Goal: Task Accomplishment & Management: Manage account settings

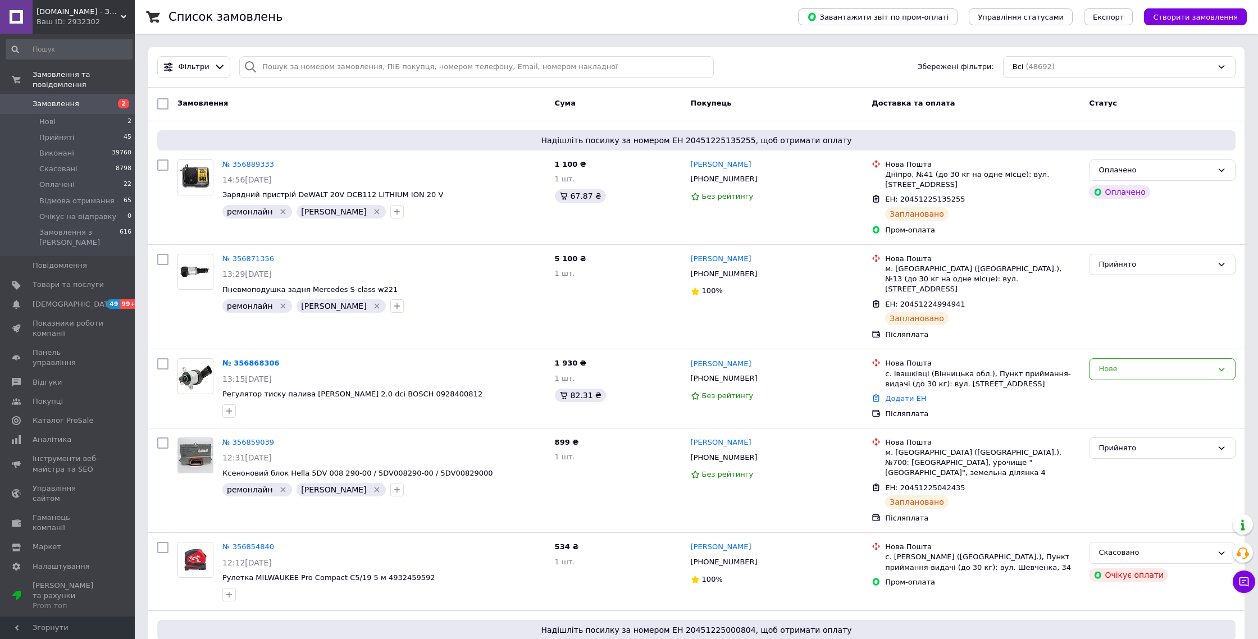
click at [118, 106] on span "2" at bounding box center [123, 104] width 11 height 10
click at [78, 108] on span "Замовлення" at bounding box center [68, 104] width 71 height 10
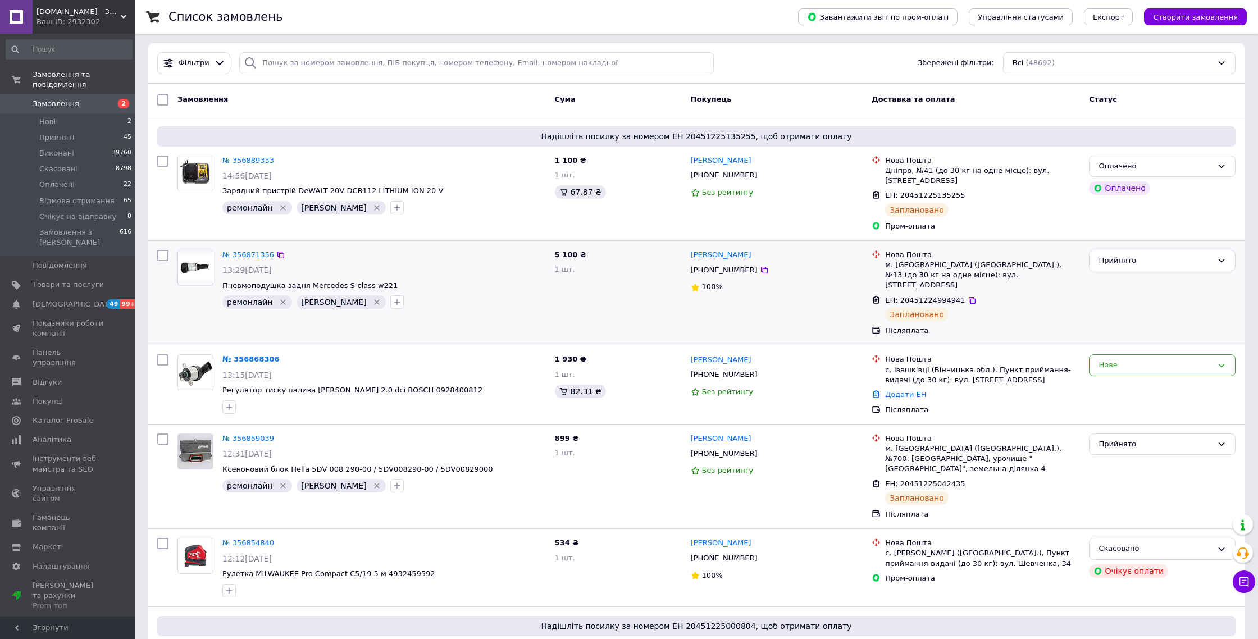
scroll to position [65, 0]
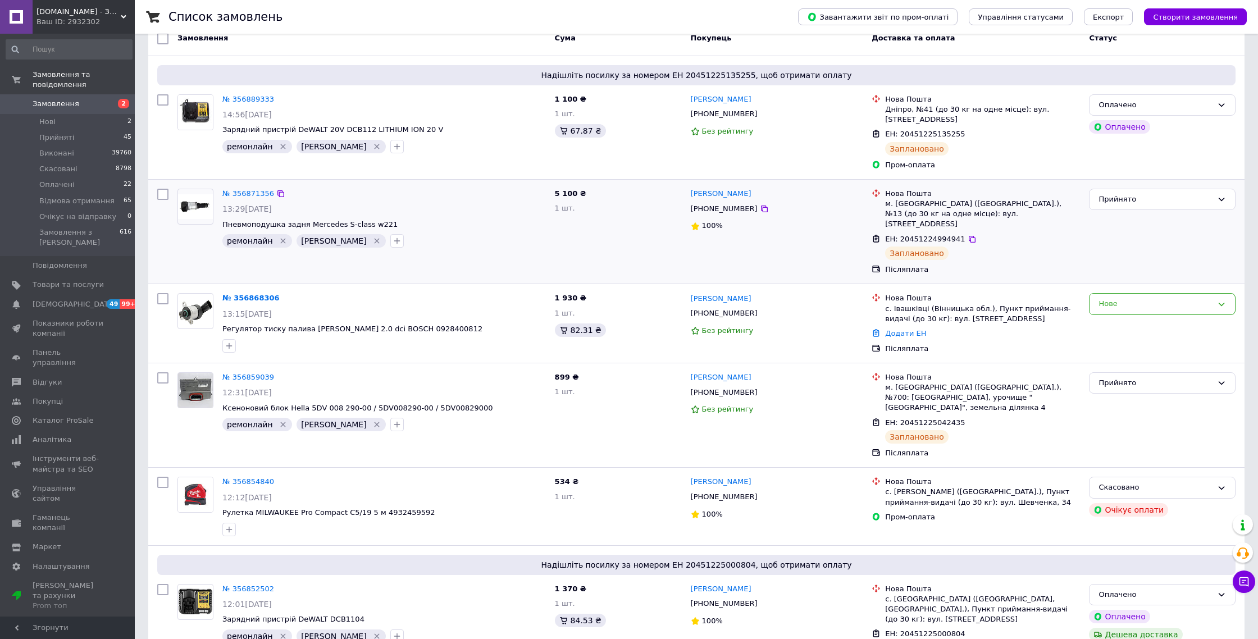
drag, startPoint x: 753, startPoint y: 301, endPoint x: 648, endPoint y: 244, distance: 120.1
click at [761, 310] on icon at bounding box center [764, 313] width 7 height 7
copy link "[PERSON_NAME]"
click at [253, 294] on link "№ 356868306" at bounding box center [250, 298] width 57 height 8
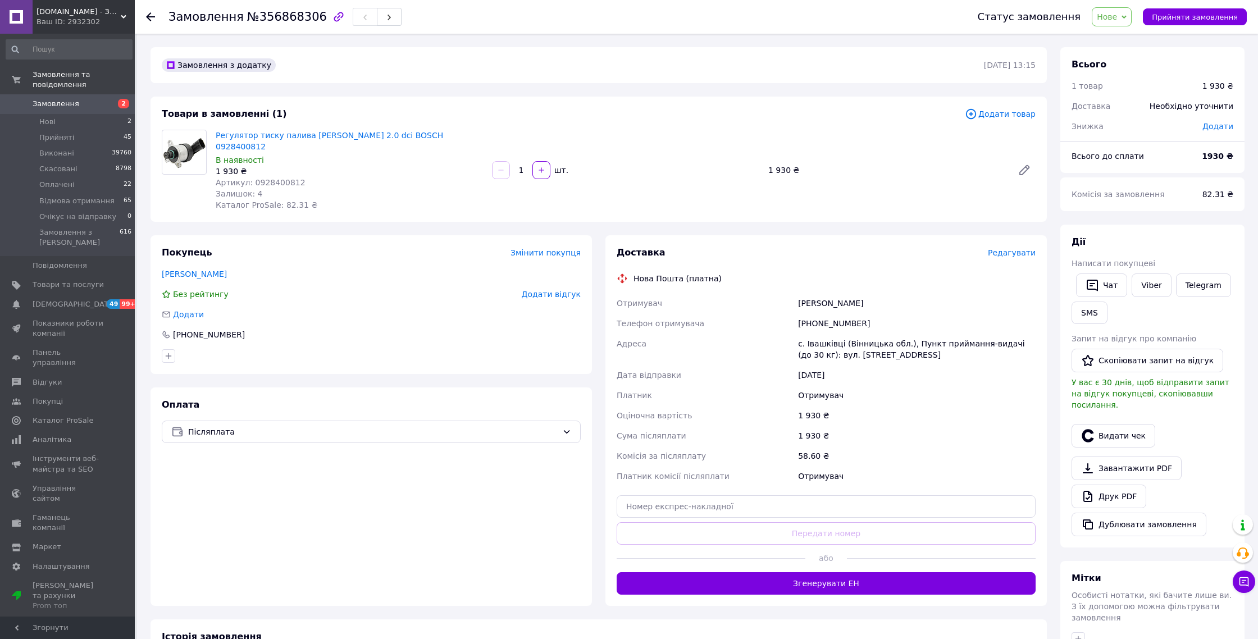
click at [993, 120] on span "Додати товар" at bounding box center [1000, 114] width 71 height 12
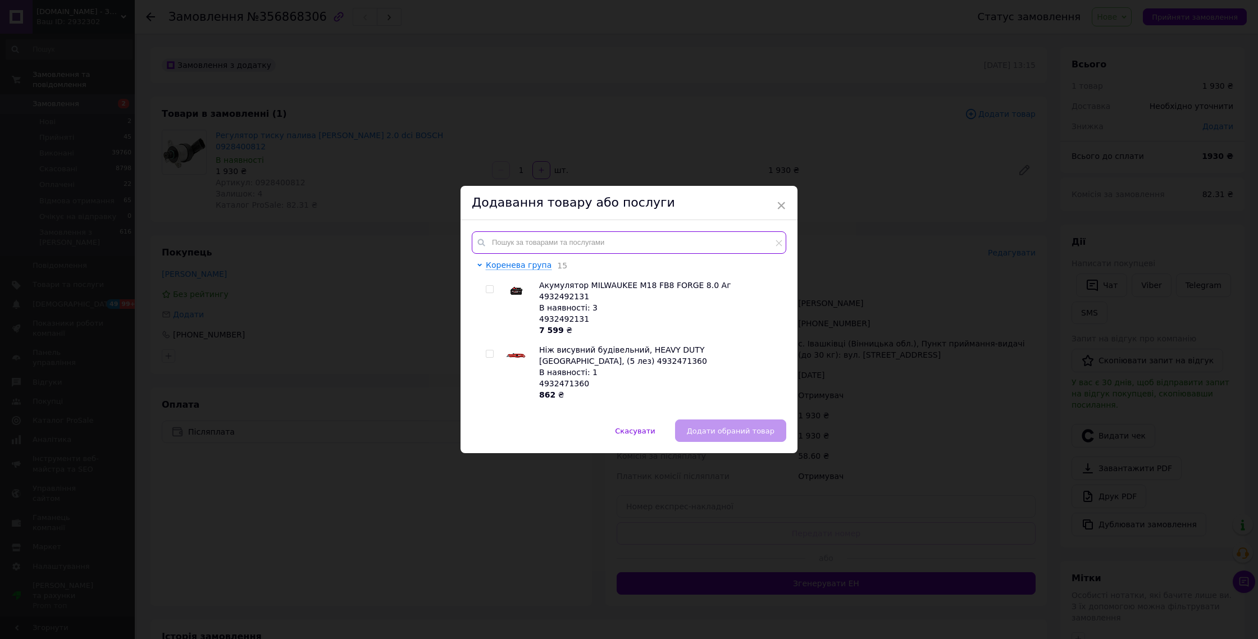
click at [679, 239] on input "text" at bounding box center [629, 242] width 315 height 22
paste input "0928400633"
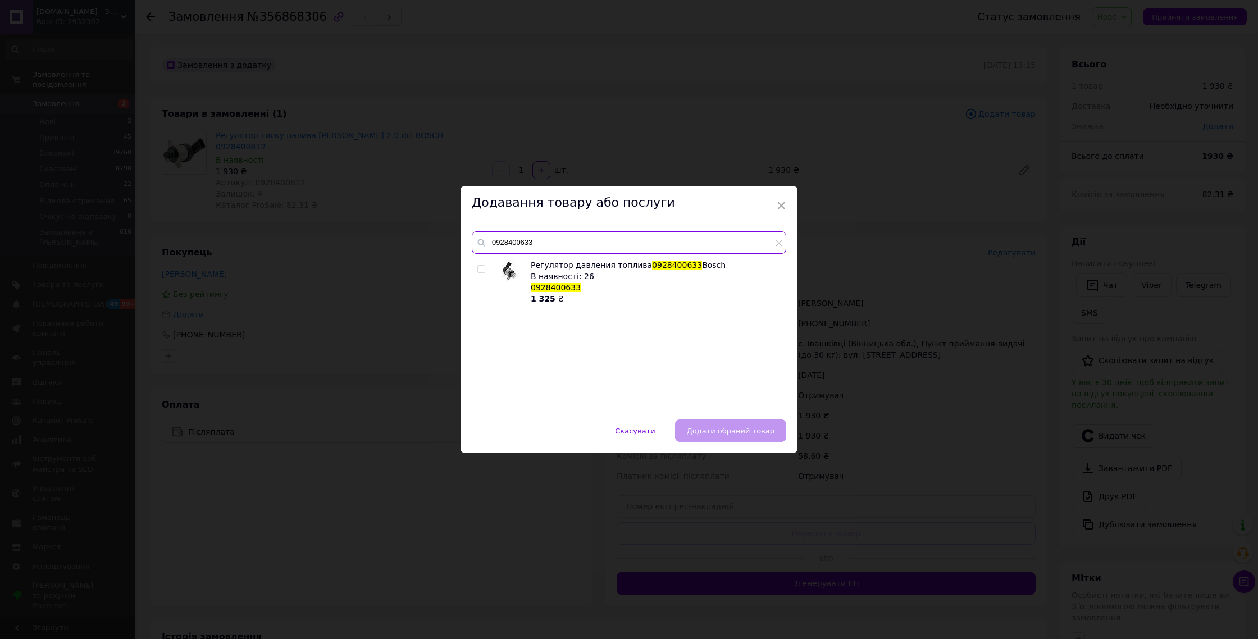
type input "0928400633"
click at [481, 271] on input "checkbox" at bounding box center [480, 269] width 7 height 7
checkbox input "true"
click at [729, 423] on button "Додати обраний товар" at bounding box center [730, 431] width 111 height 22
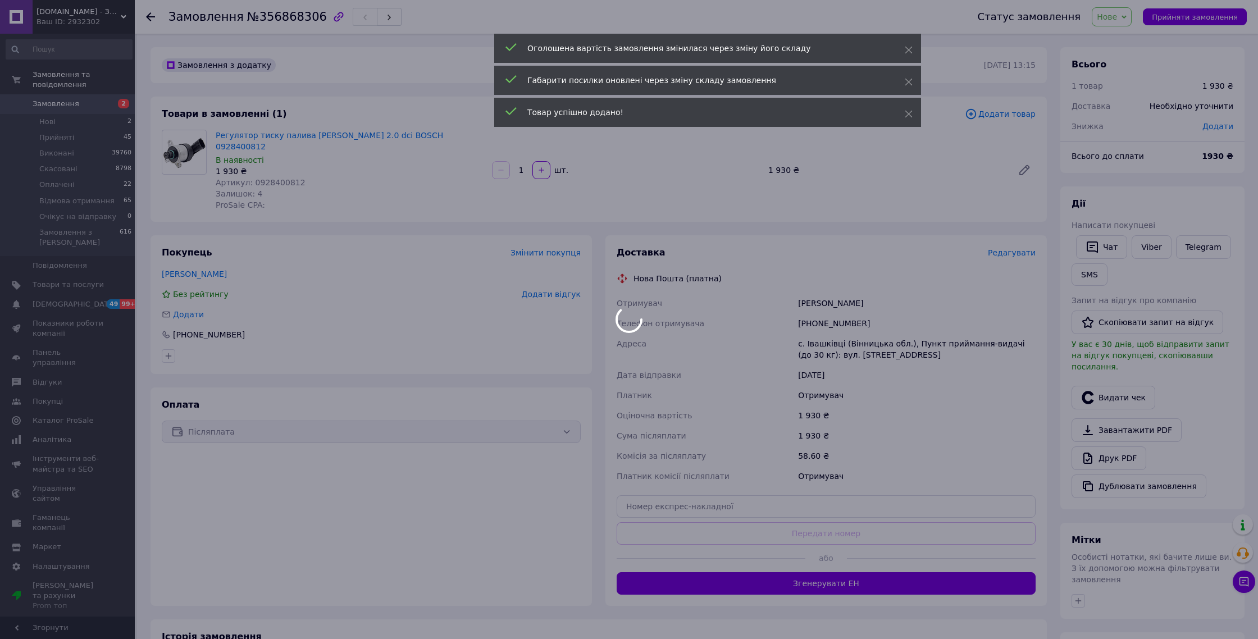
click at [1179, 17] on div at bounding box center [629, 319] width 1258 height 639
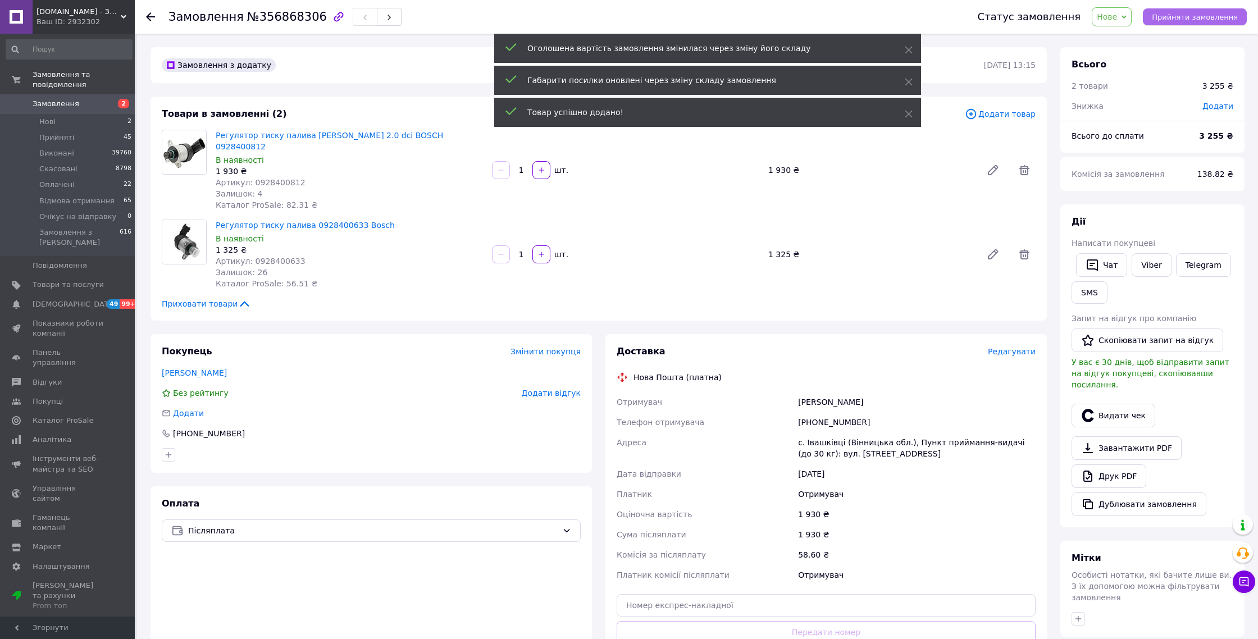
scroll to position [10, 0]
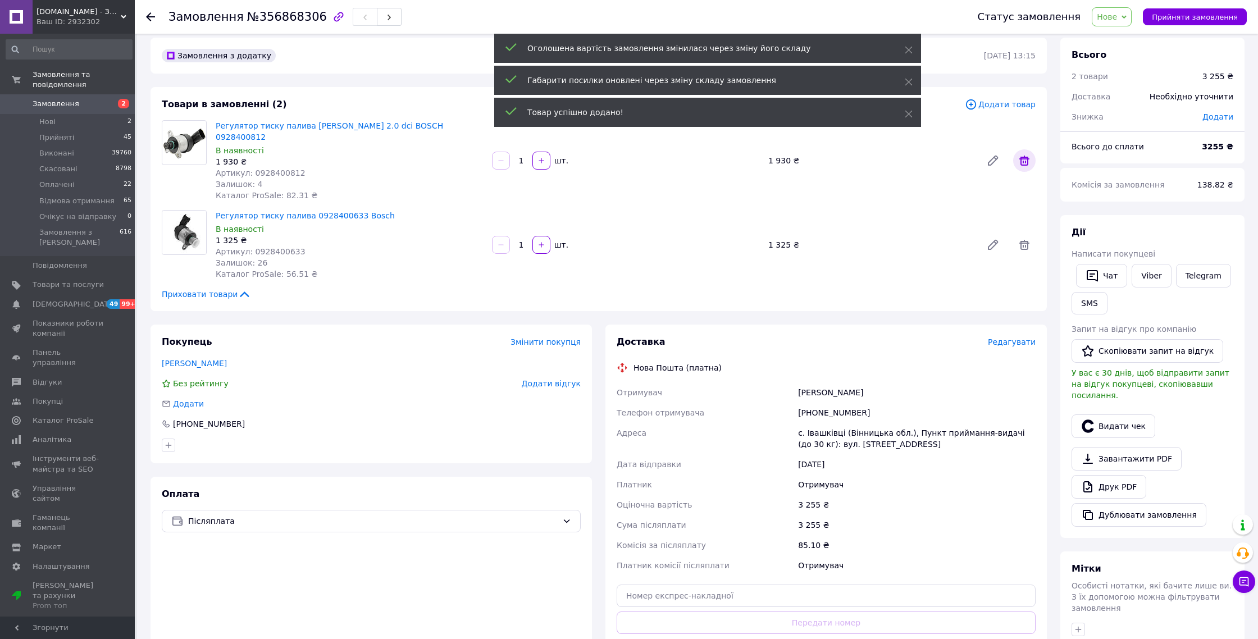
click at [1029, 157] on icon at bounding box center [1024, 160] width 13 height 13
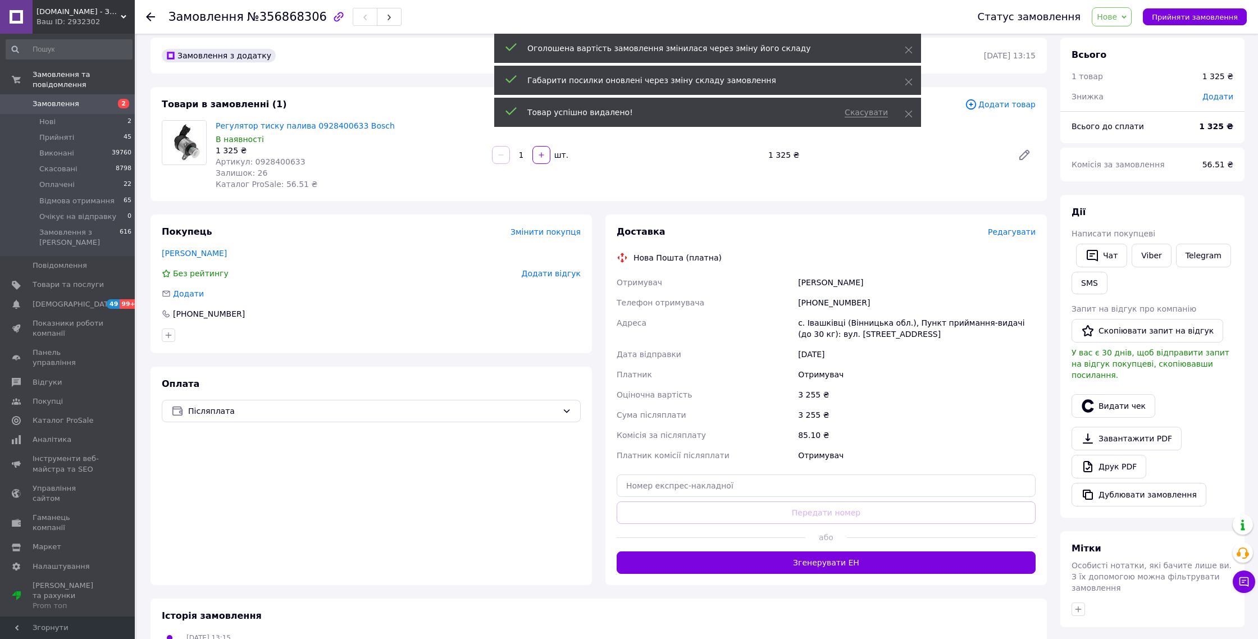
click at [1212, 13] on span "Прийняти замовлення" at bounding box center [1195, 17] width 86 height 8
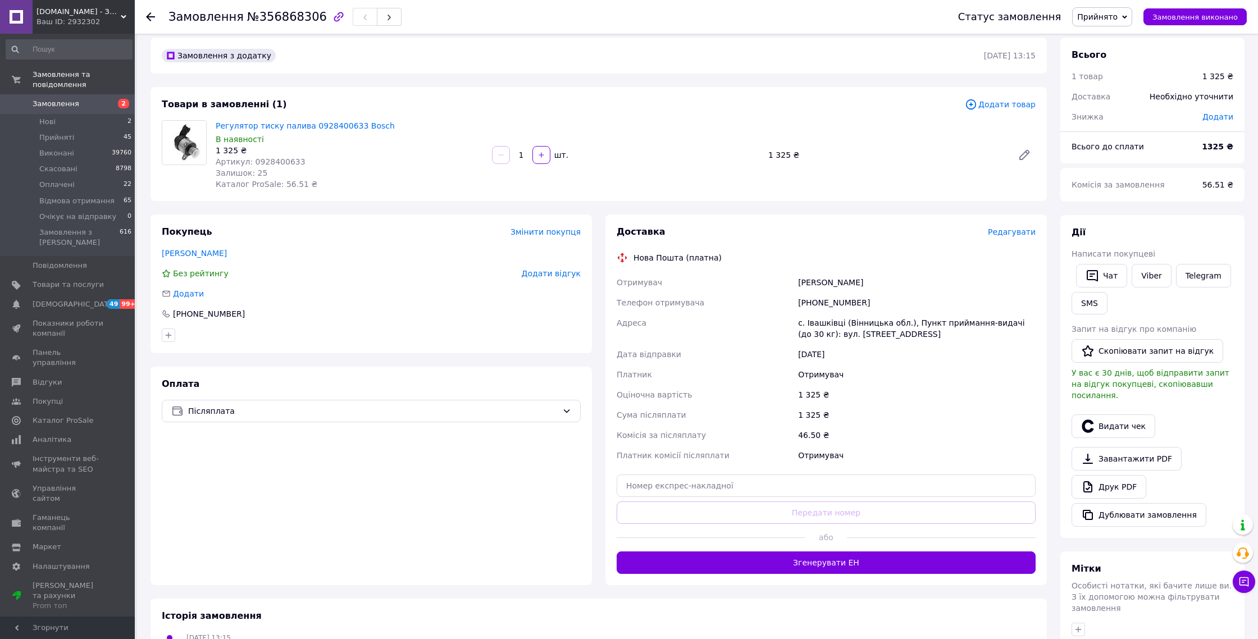
scroll to position [6, 0]
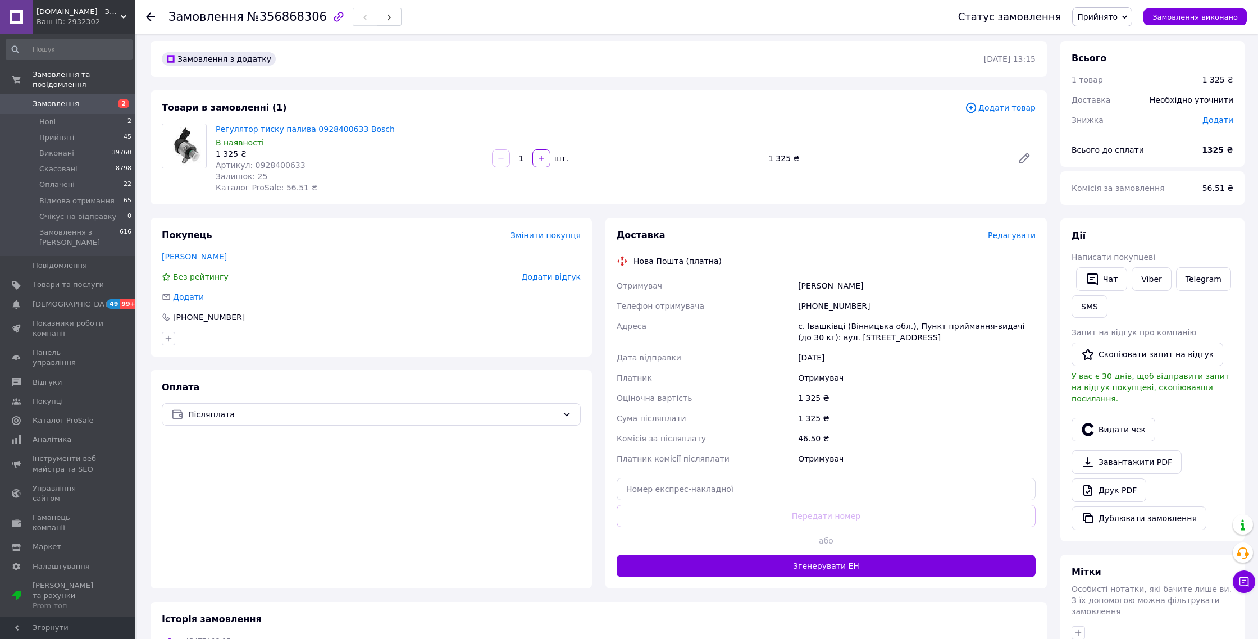
click at [885, 556] on button "Згенерувати ЕН" at bounding box center [826, 566] width 419 height 22
click at [1072, 626] on button "button" at bounding box center [1078, 632] width 13 height 13
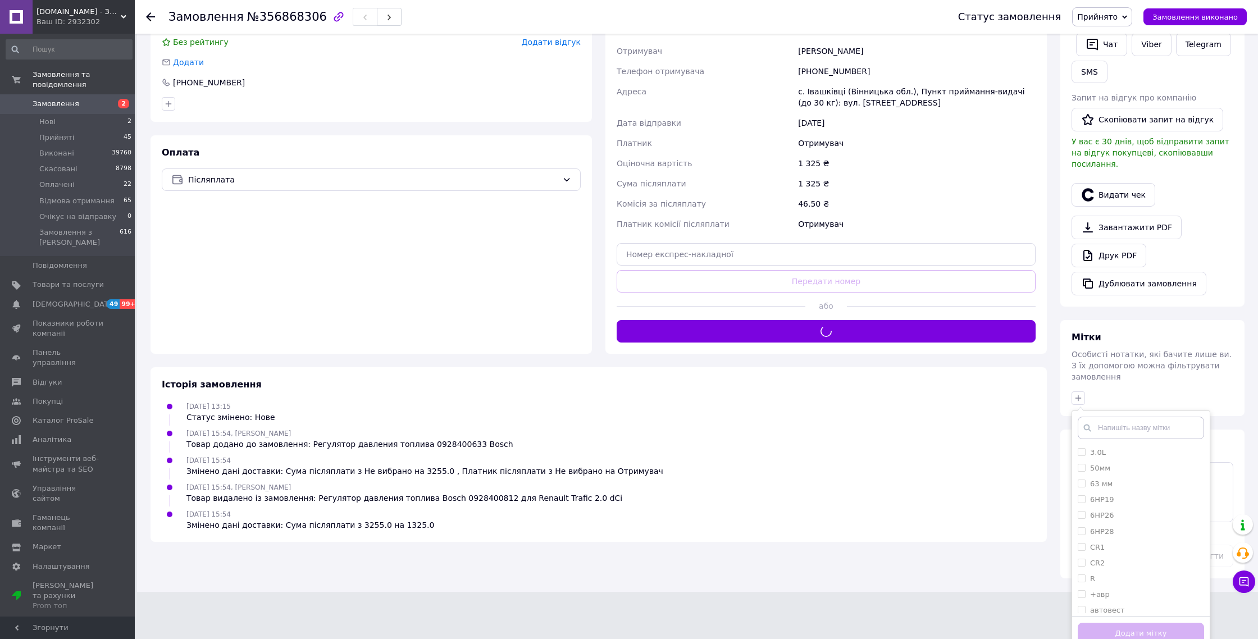
type input "г"
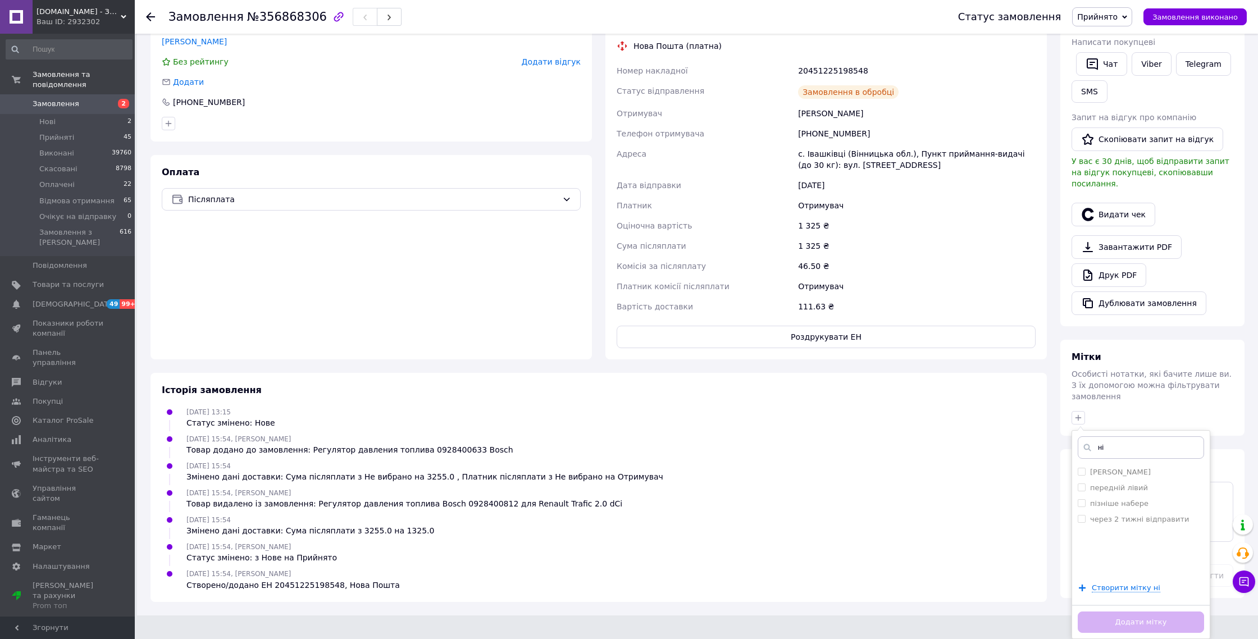
scroll to position [210, 0]
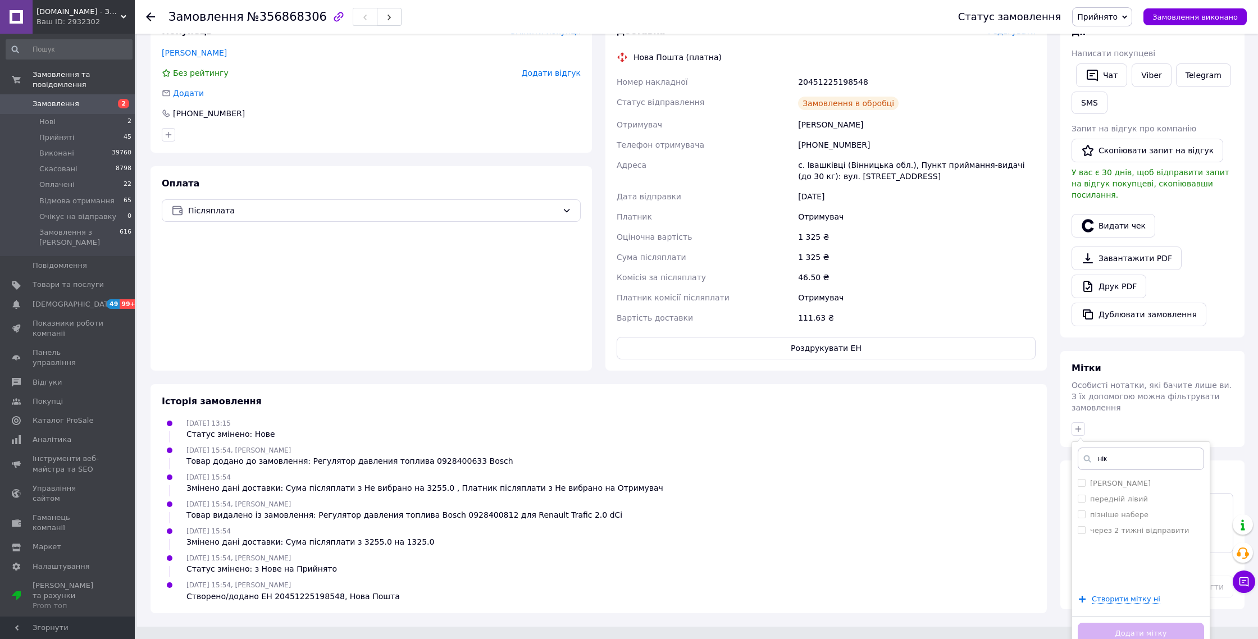
type input "нікі"
checkbox input "true"
type input "н"
type input "рем"
click at [1130, 507] on li "ремонлайн" at bounding box center [1141, 515] width 138 height 16
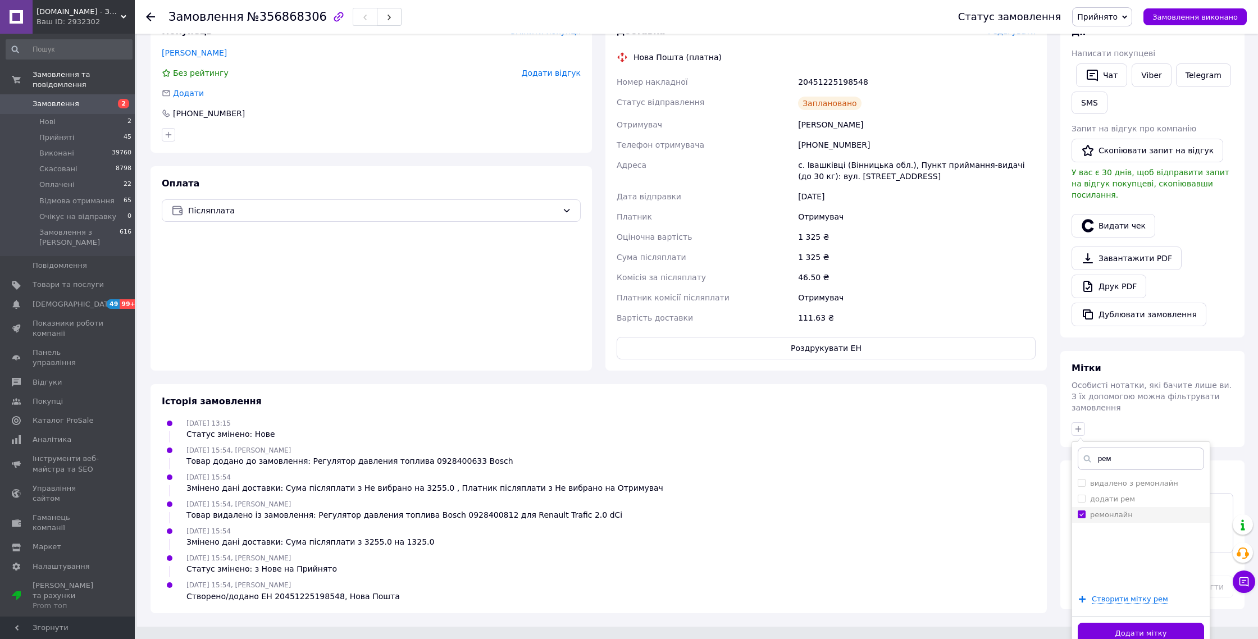
checkbox input "true"
click at [1134, 623] on button "Додати мітку" at bounding box center [1141, 634] width 126 height 22
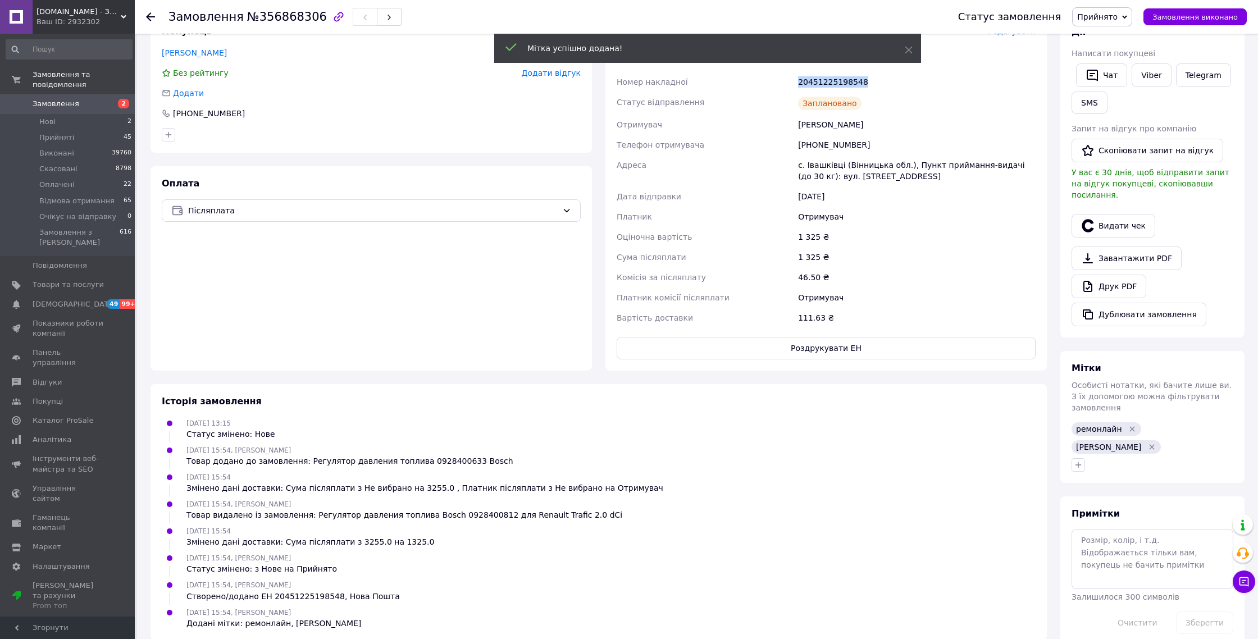
copy div "20451225198548"
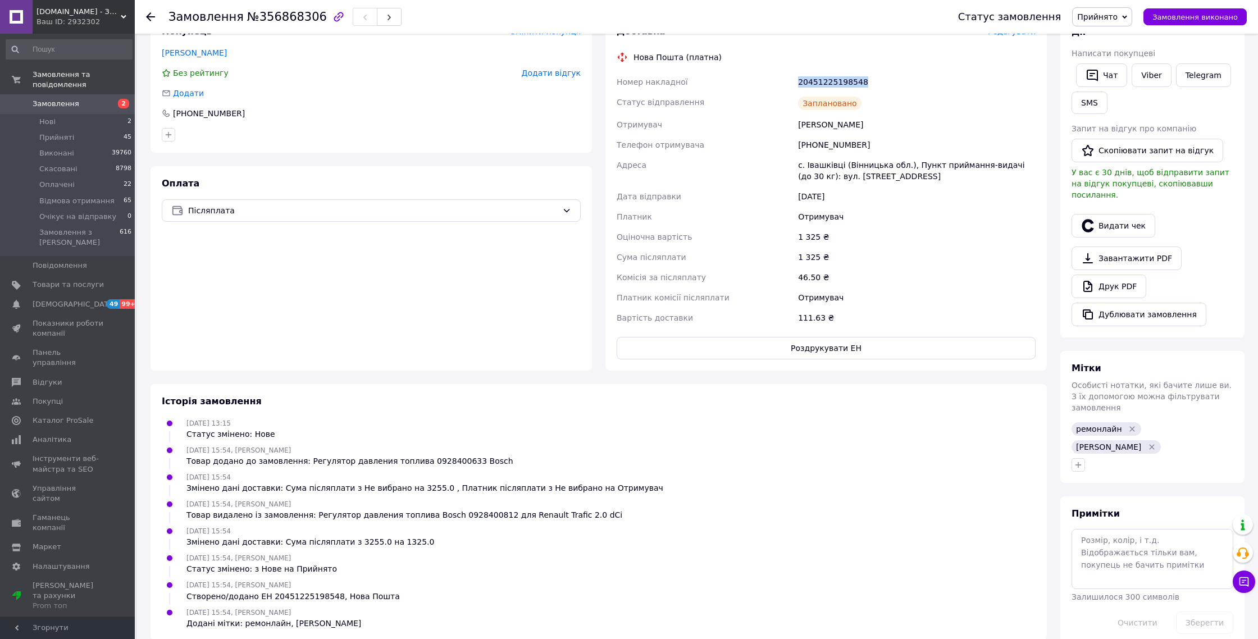
click at [90, 103] on span "Замовлення" at bounding box center [68, 104] width 71 height 10
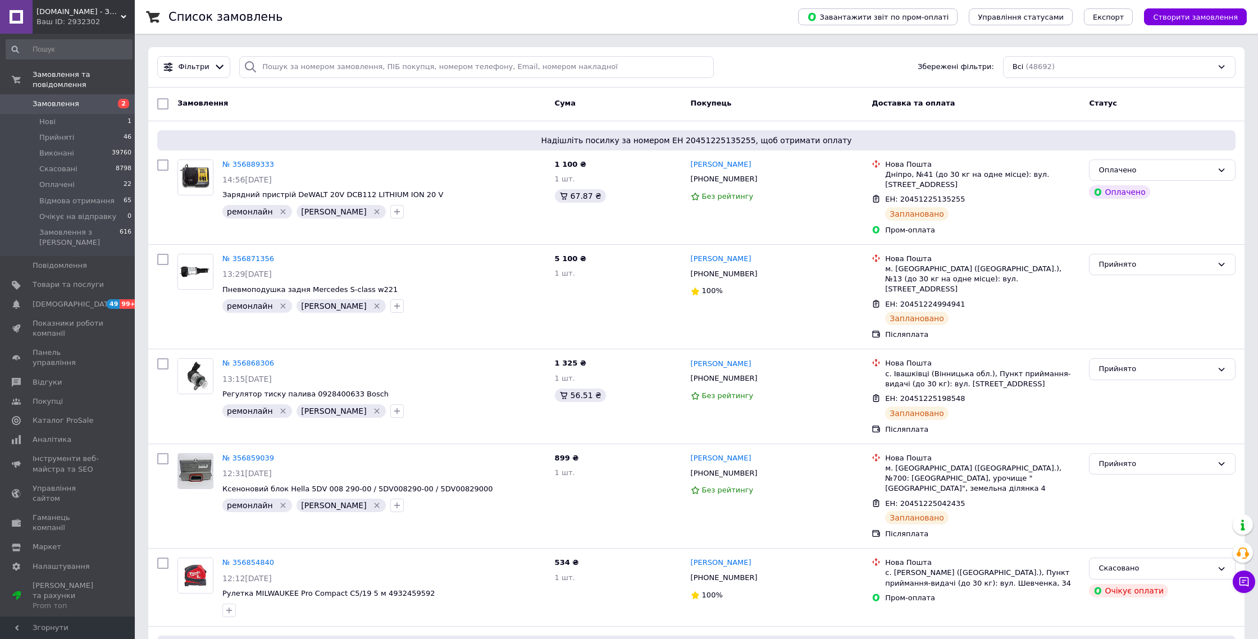
click at [69, 98] on link "Замовлення 2" at bounding box center [69, 103] width 138 height 19
click at [103, 97] on link "Замовлення 2" at bounding box center [69, 103] width 138 height 19
click at [110, 113] on link "Замовлення 2" at bounding box center [69, 103] width 138 height 19
click at [95, 104] on span "Замовлення" at bounding box center [68, 104] width 71 height 10
click at [95, 109] on span "Замовлення" at bounding box center [68, 104] width 71 height 10
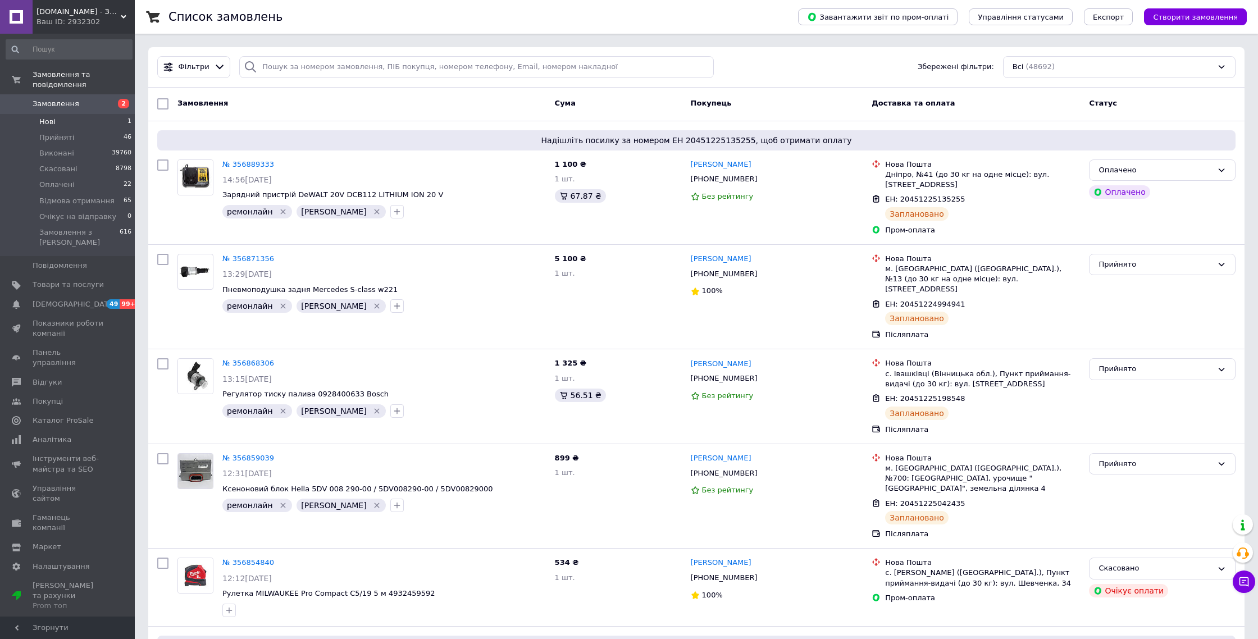
click at [93, 120] on li "Нові 1" at bounding box center [69, 122] width 138 height 16
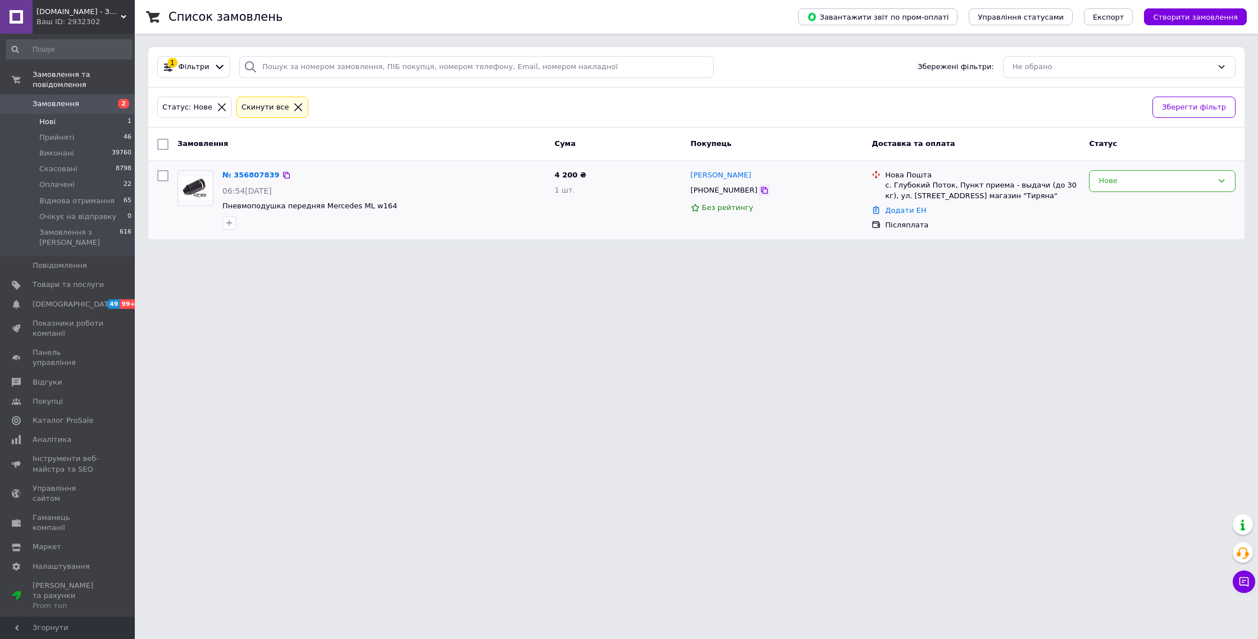
click at [761, 190] on icon at bounding box center [764, 190] width 7 height 7
copy span "380961992282"
copy link "[PERSON_NAME]"
copy span "Пневмоподушка передняя Mercedes ML w164"
click at [254, 174] on link "№ 356807839" at bounding box center [250, 175] width 57 height 8
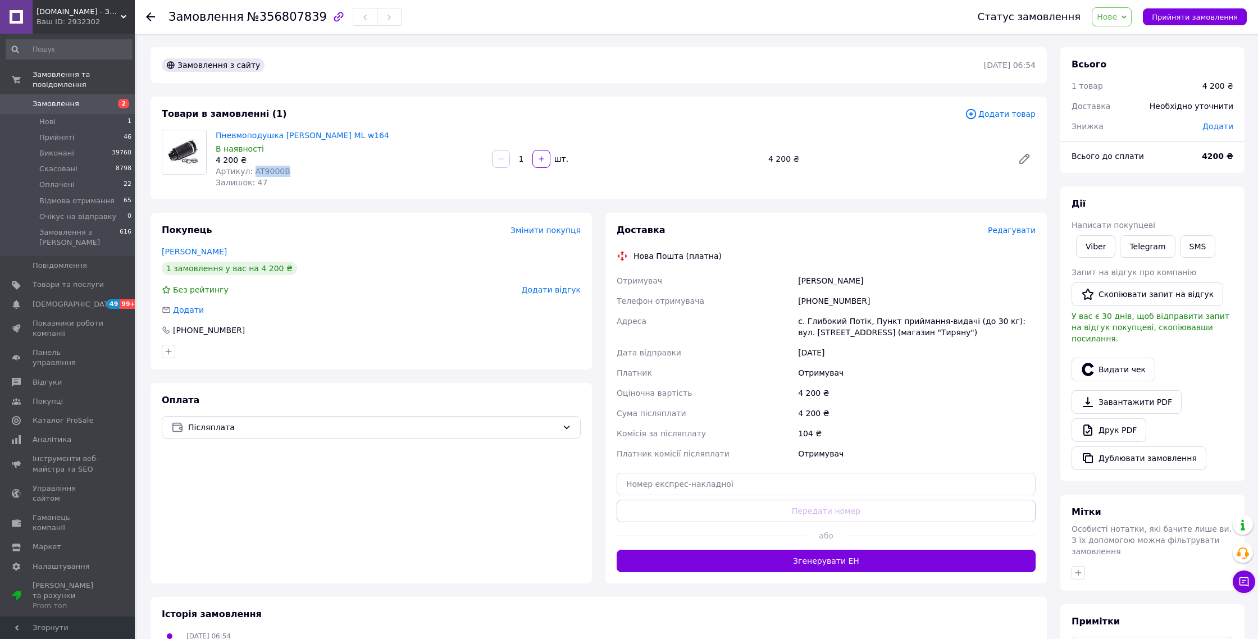
copy span "AT9000B"
click at [307, 130] on span "Пневмоподушка [PERSON_NAME] ML w164" at bounding box center [349, 135] width 267 height 11
click at [306, 132] on link "Пневмоподушка [PERSON_NAME] ML w164" at bounding box center [303, 135] width 174 height 9
drag, startPoint x: 951, startPoint y: 570, endPoint x: 943, endPoint y: 568, distance: 8.5
click at [951, 570] on button "Згенерувати ЕН" at bounding box center [826, 561] width 419 height 22
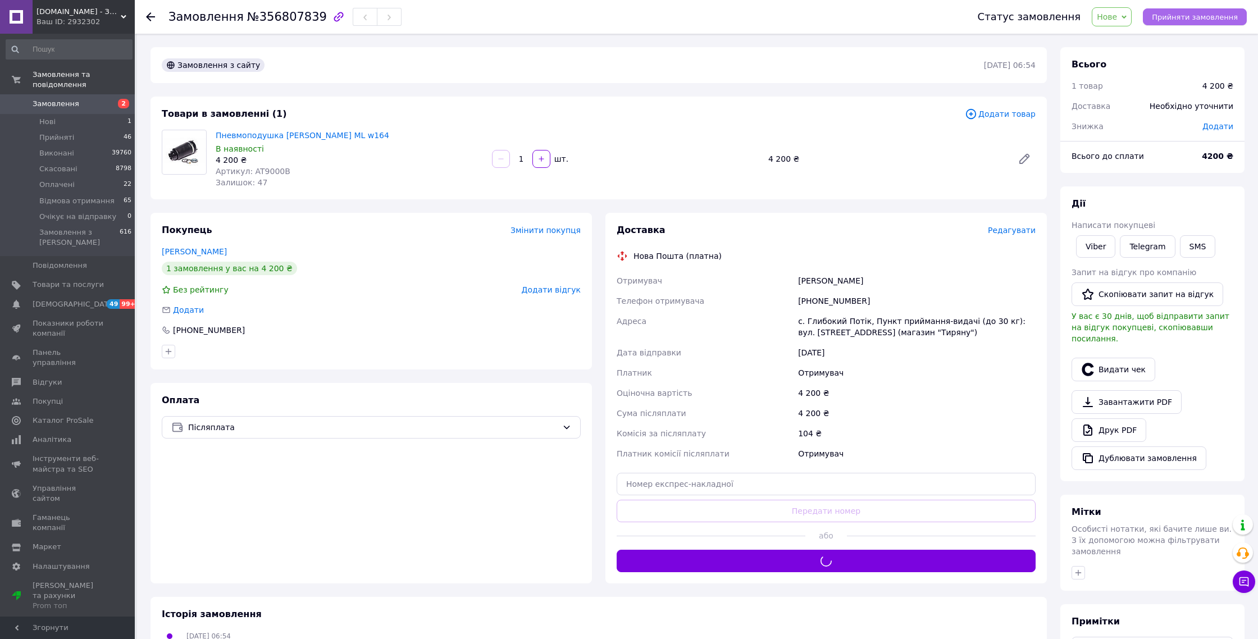
click at [1195, 14] on span "Прийняти замовлення" at bounding box center [1195, 17] width 86 height 8
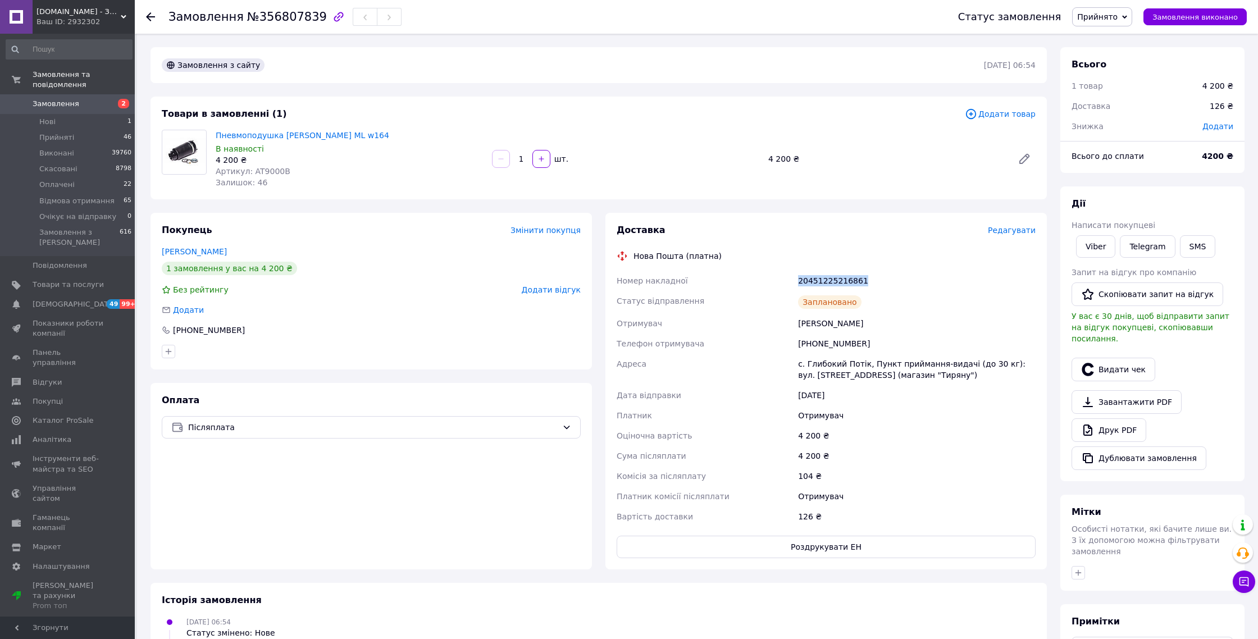
copy div "20451225216861"
click at [73, 103] on span "Замовлення" at bounding box center [56, 104] width 47 height 10
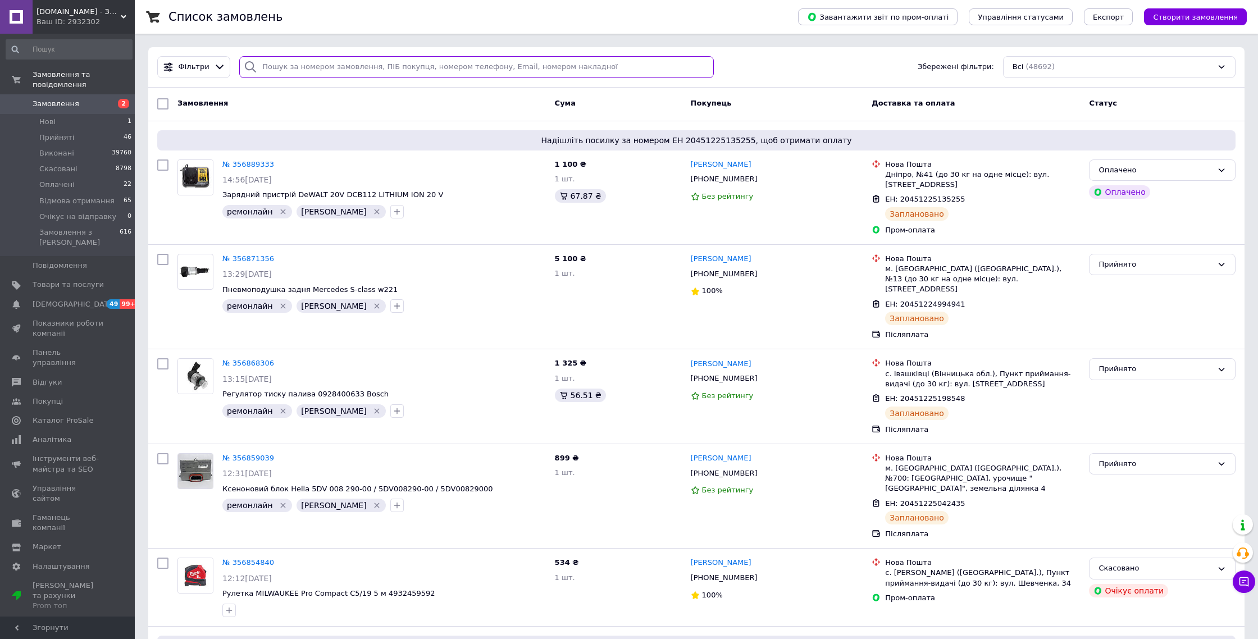
click at [438, 74] on input "search" at bounding box center [476, 67] width 474 height 22
paste input "+380502023284"
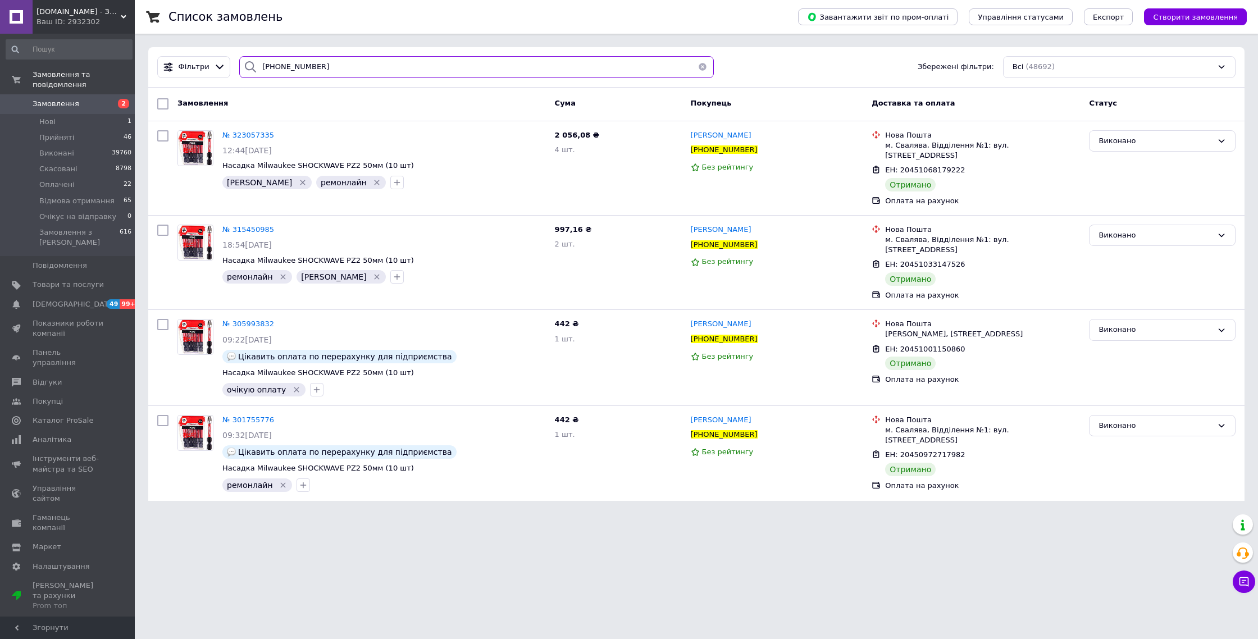
type input "+380502023284"
click at [268, 132] on span "№ 323057335" at bounding box center [248, 135] width 52 height 8
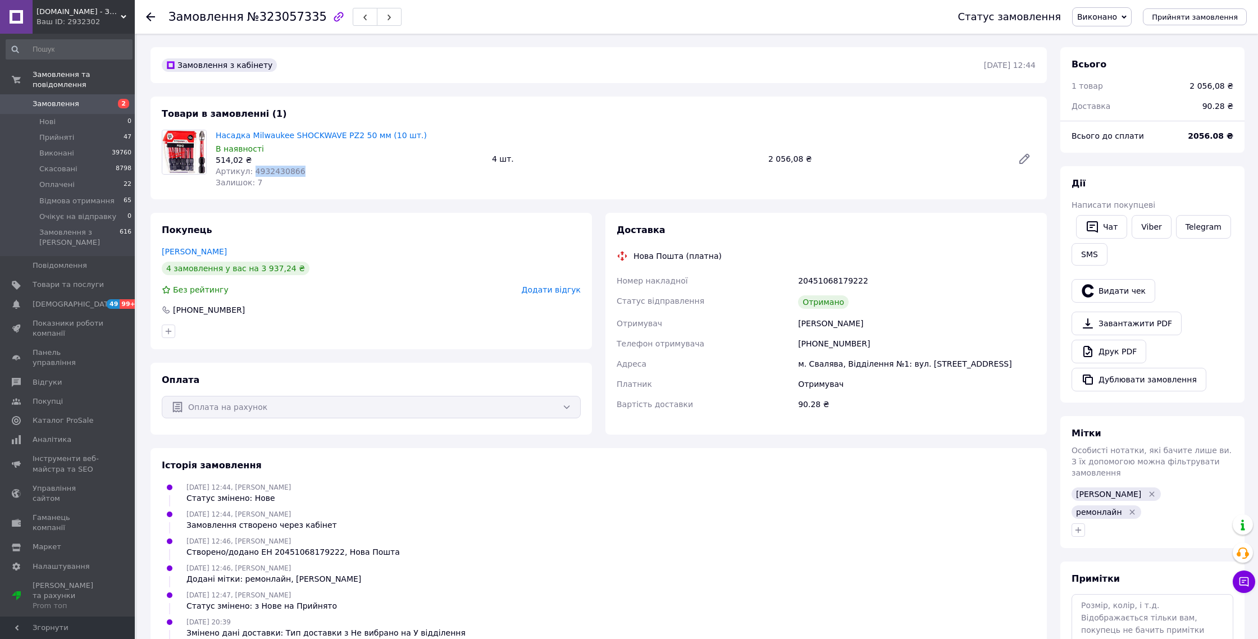
copy span "4932430866"
click at [46, 109] on link "Замовлення 2" at bounding box center [69, 103] width 138 height 19
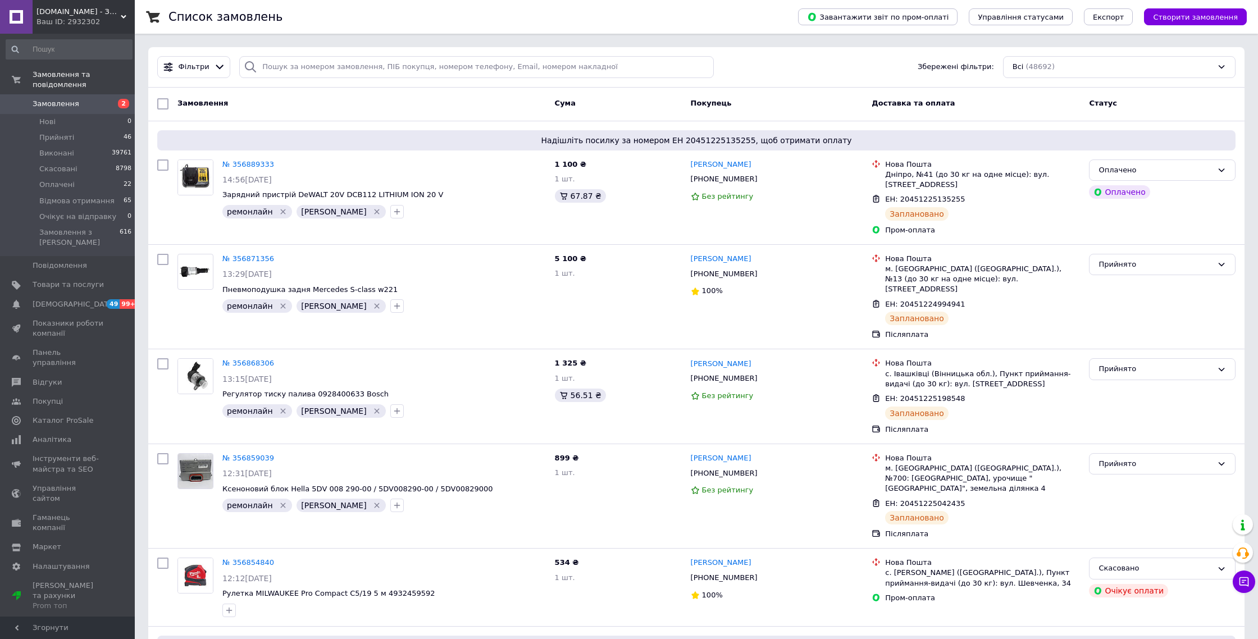
click at [94, 107] on span "Замовлення" at bounding box center [68, 104] width 71 height 10
click at [77, 99] on span "Замовлення" at bounding box center [68, 104] width 71 height 10
click at [113, 110] on link "Замовлення 2" at bounding box center [69, 103] width 138 height 19
click at [112, 110] on link "Замовлення 2" at bounding box center [69, 103] width 138 height 19
click at [112, 100] on span "2" at bounding box center [119, 104] width 31 height 10
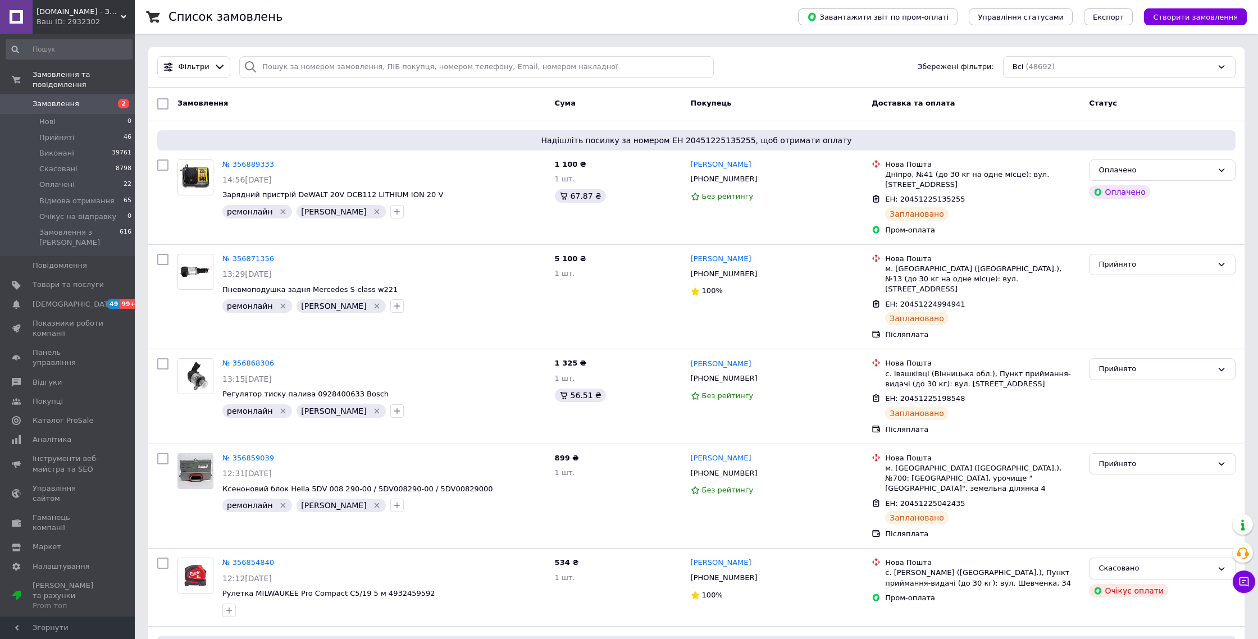
click at [106, 108] on span "2" at bounding box center [119, 104] width 31 height 10
click at [90, 106] on span "Замовлення" at bounding box center [68, 104] width 71 height 10
click at [92, 102] on span "Замовлення" at bounding box center [68, 104] width 71 height 10
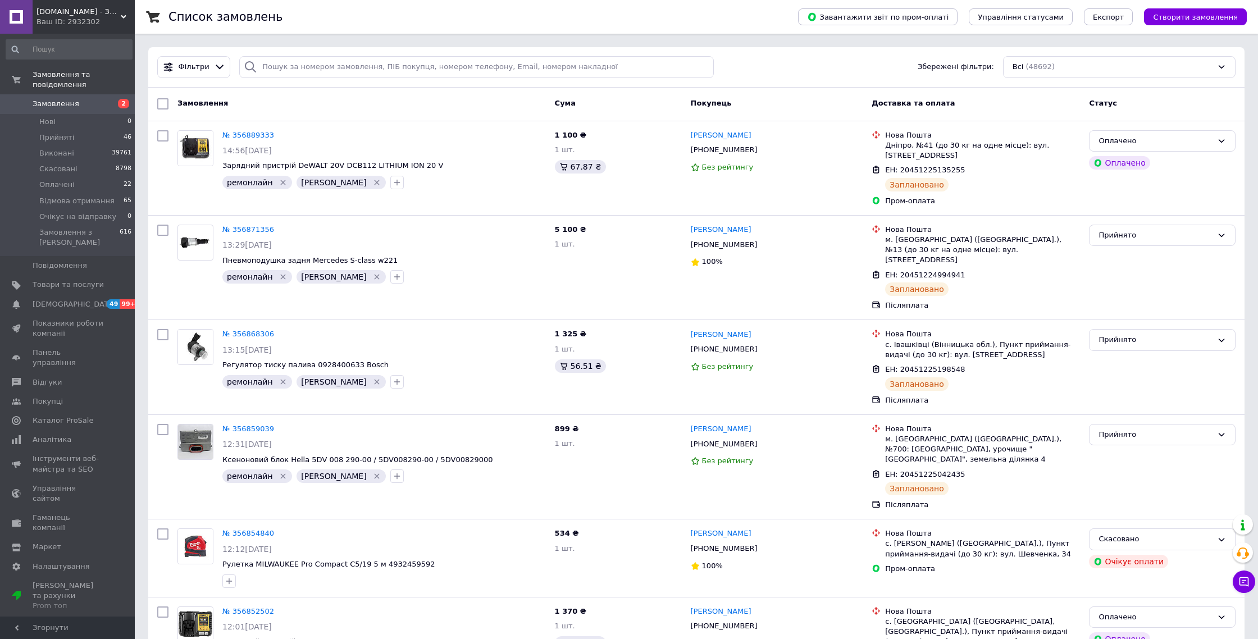
click at [108, 99] on span "2" at bounding box center [119, 104] width 31 height 10
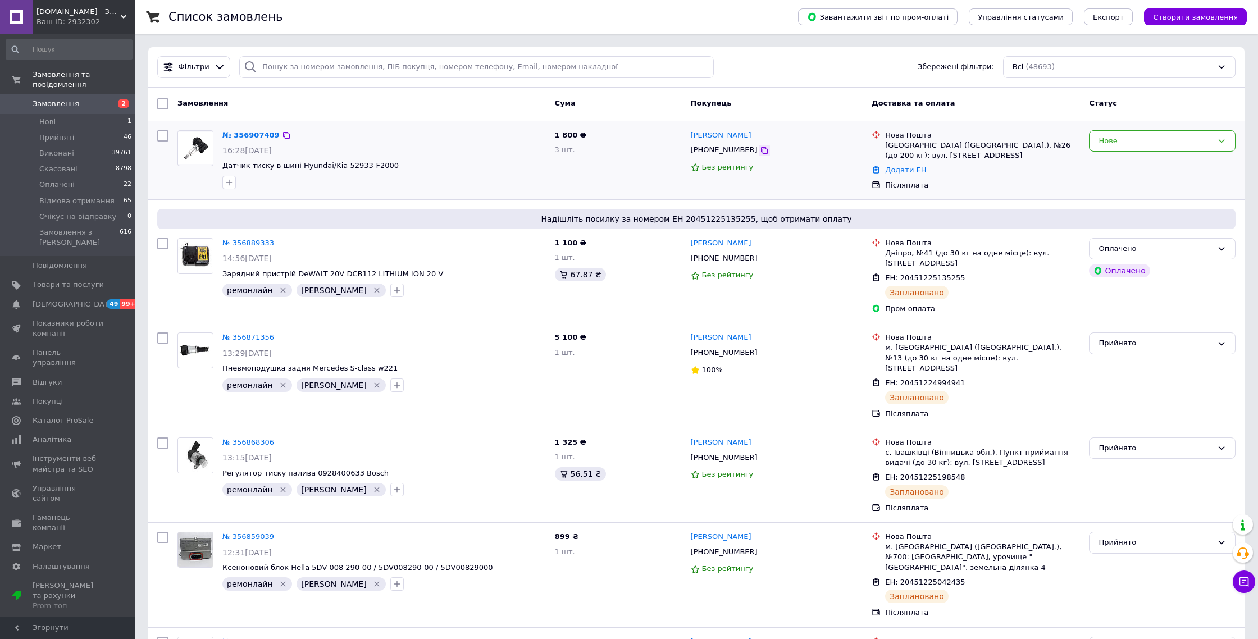
click at [761, 153] on icon at bounding box center [764, 150] width 7 height 7
copy span "Датчик тиску в шині Hyundai/Kia 52933-F2000"
click at [760, 150] on icon at bounding box center [764, 150] width 9 height 9
drag, startPoint x: 390, startPoint y: 166, endPoint x: 336, endPoint y: 169, distance: 54.0
click at [337, 170] on span "Датчик тиску в шині Hyundai/Kia 52933-F2000" at bounding box center [384, 166] width 324 height 11
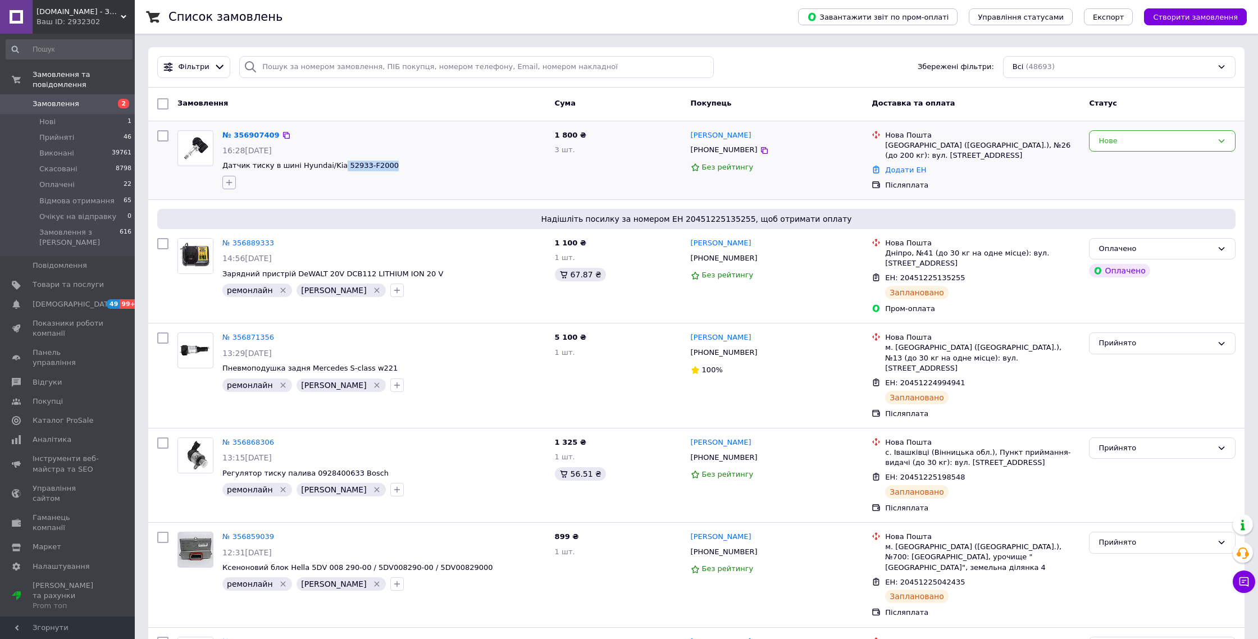
click at [233, 184] on icon "button" at bounding box center [229, 182] width 9 height 9
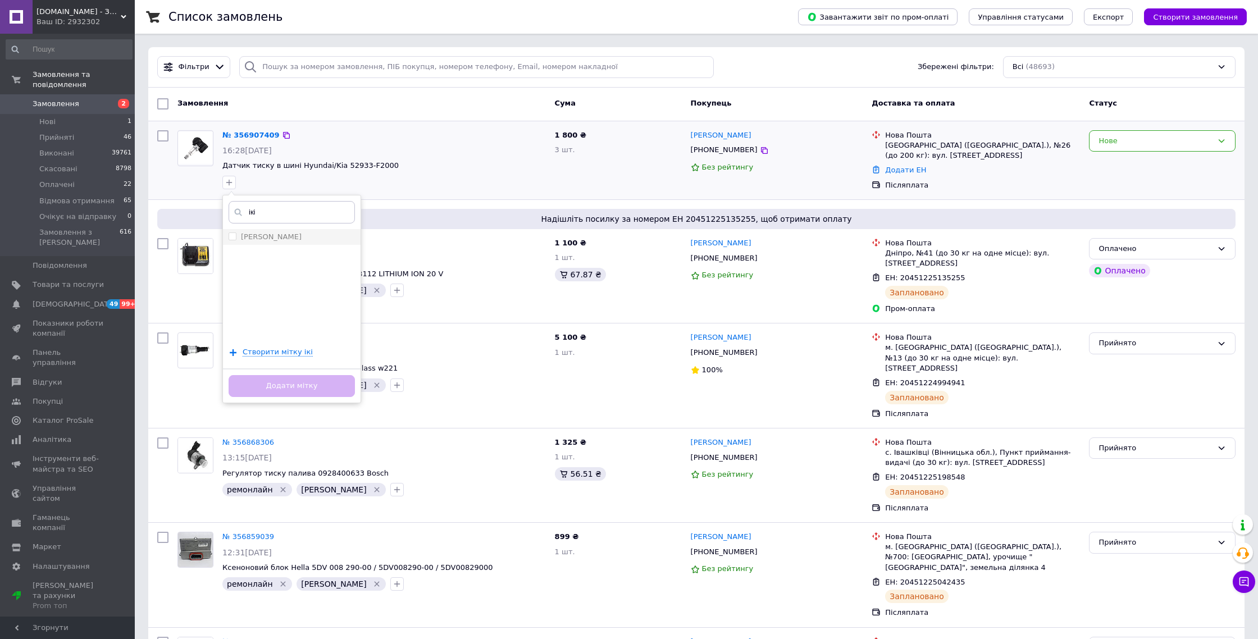
type input "ікі"
click at [283, 244] on li "[PERSON_NAME]" at bounding box center [292, 237] width 138 height 16
checkbox input "true"
click at [291, 221] on input "ікі" at bounding box center [292, 212] width 126 height 22
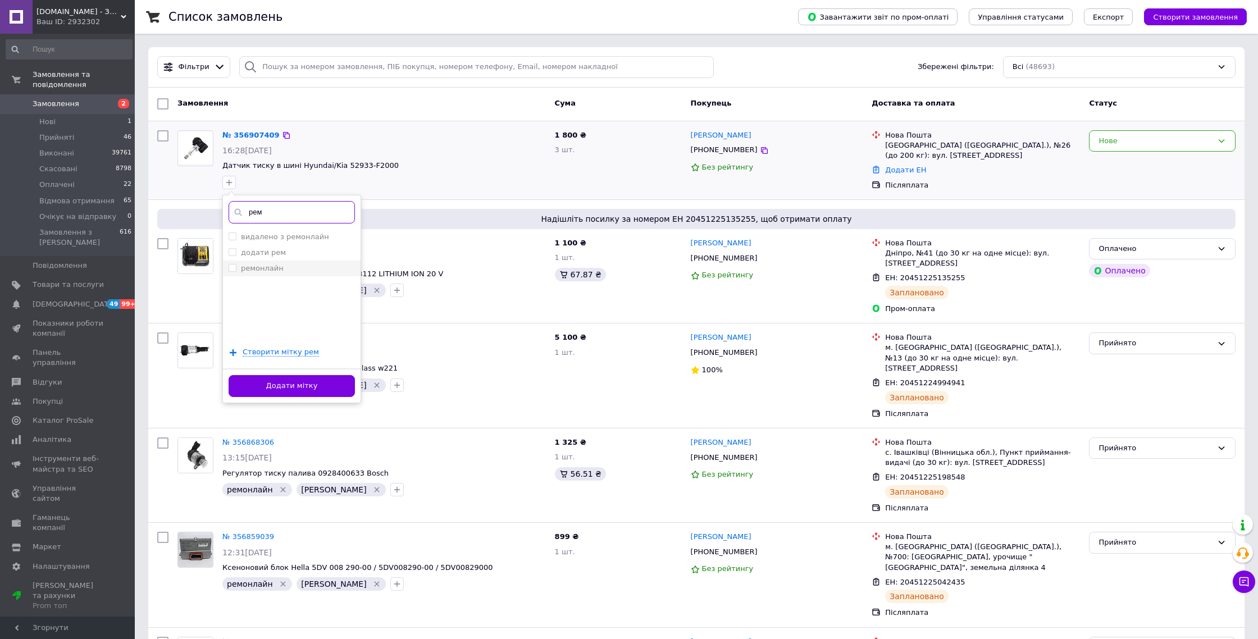
type input "рем"
click at [276, 261] on li "ремонлайн" at bounding box center [292, 269] width 138 height 16
checkbox input "true"
click at [293, 380] on button "Додати мітку" at bounding box center [292, 386] width 126 height 22
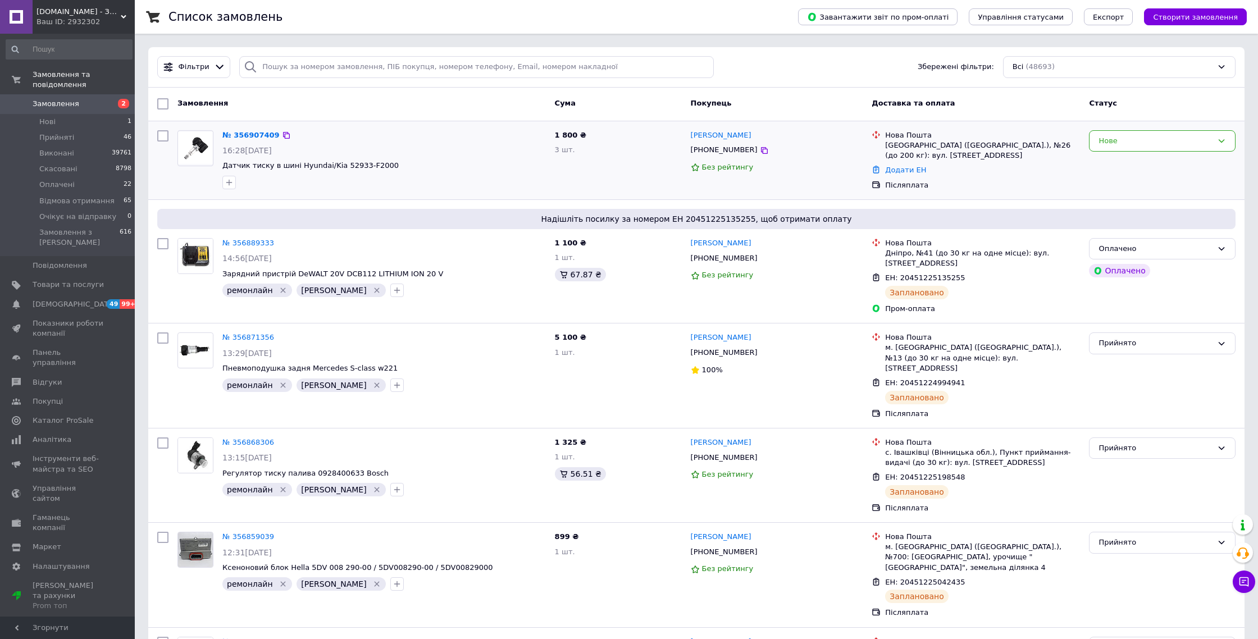
click at [265, 142] on div "№ 356907409 16:28, 12.08.2025 Датчик тиску в шині Hyundai/Kia 52933-F2000" at bounding box center [384, 160] width 333 height 68
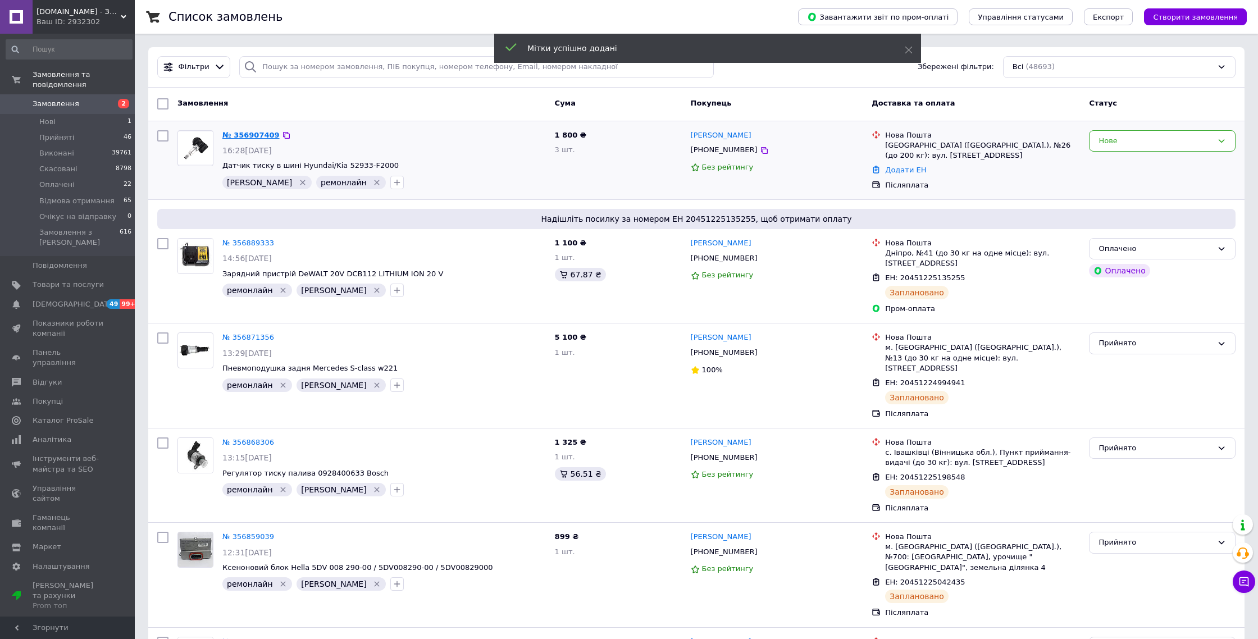
click at [266, 138] on link "№ 356907409" at bounding box center [250, 135] width 57 height 8
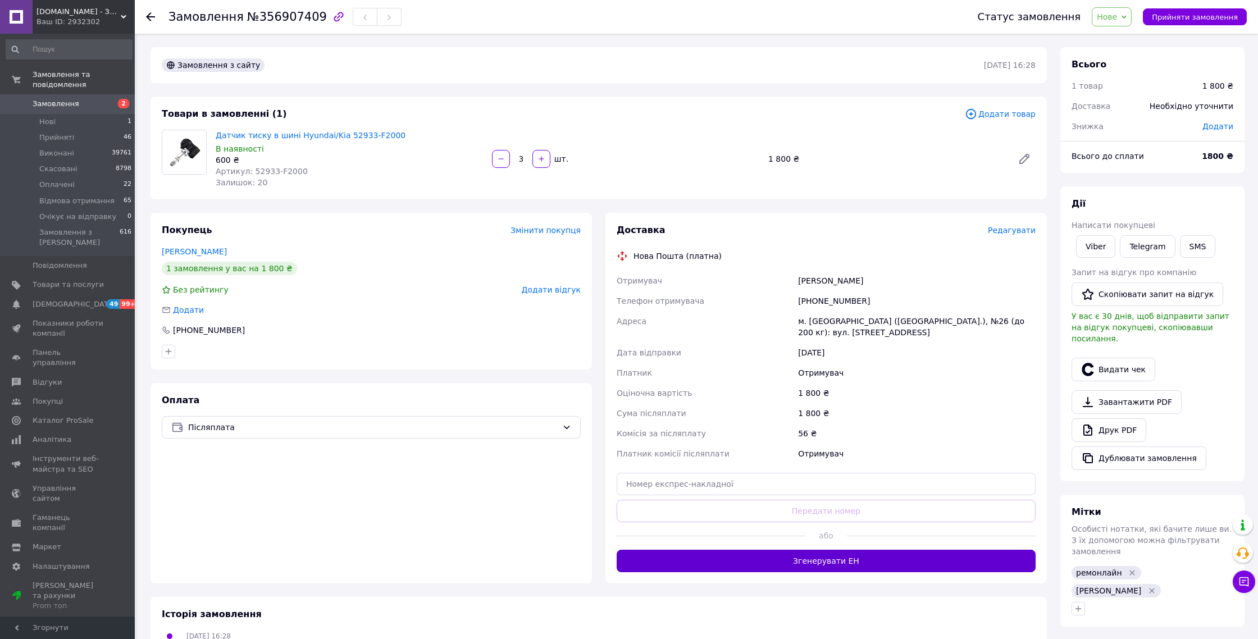
click at [848, 553] on button "Згенерувати ЕН" at bounding box center [826, 561] width 419 height 22
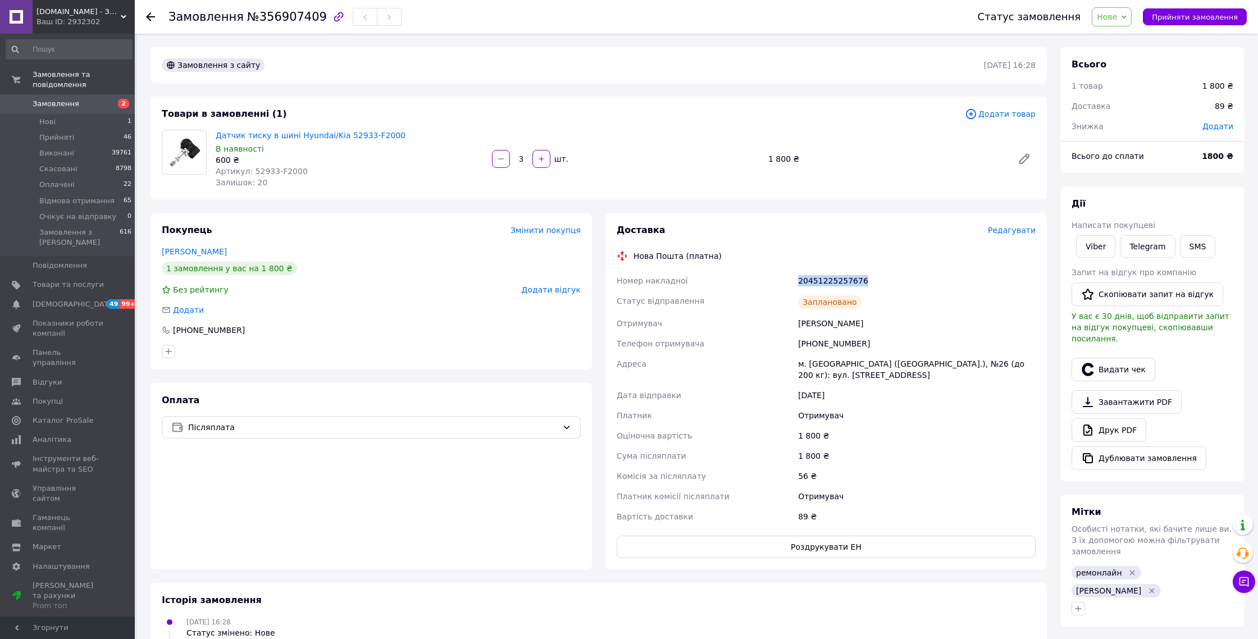
click at [80, 107] on span "Замовлення" at bounding box center [68, 104] width 71 height 10
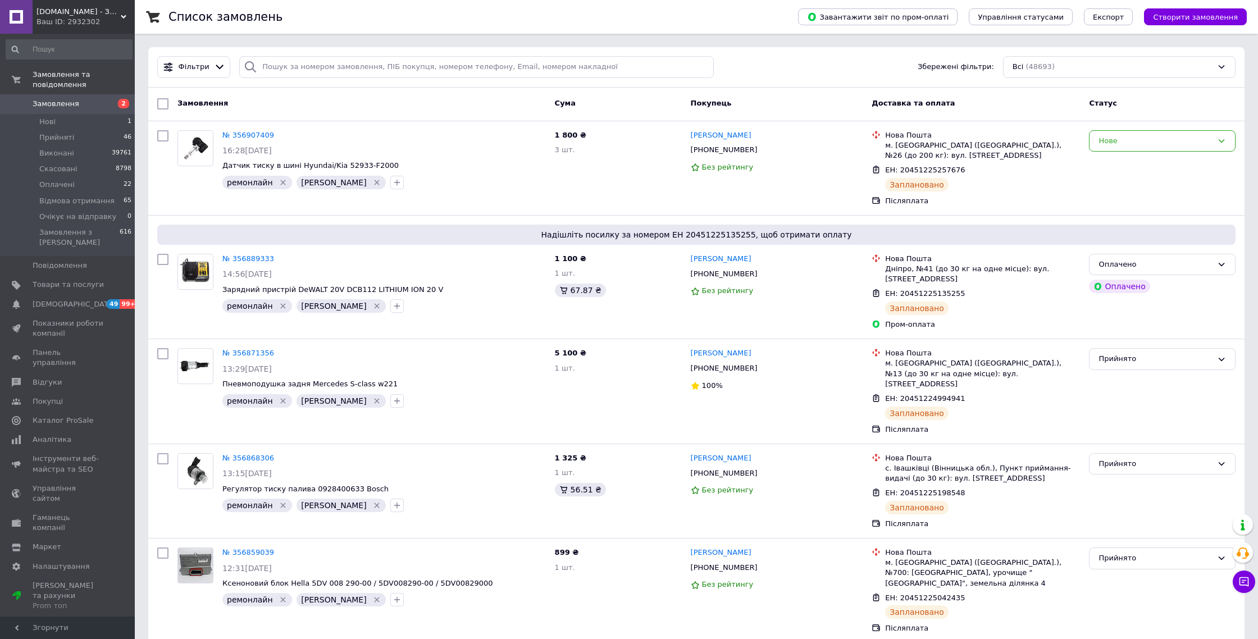
click at [115, 106] on span "2" at bounding box center [119, 104] width 31 height 10
click at [88, 12] on span "[DOMAIN_NAME] - Знайдемо все, що вам потрібне!" at bounding box center [79, 12] width 84 height 10
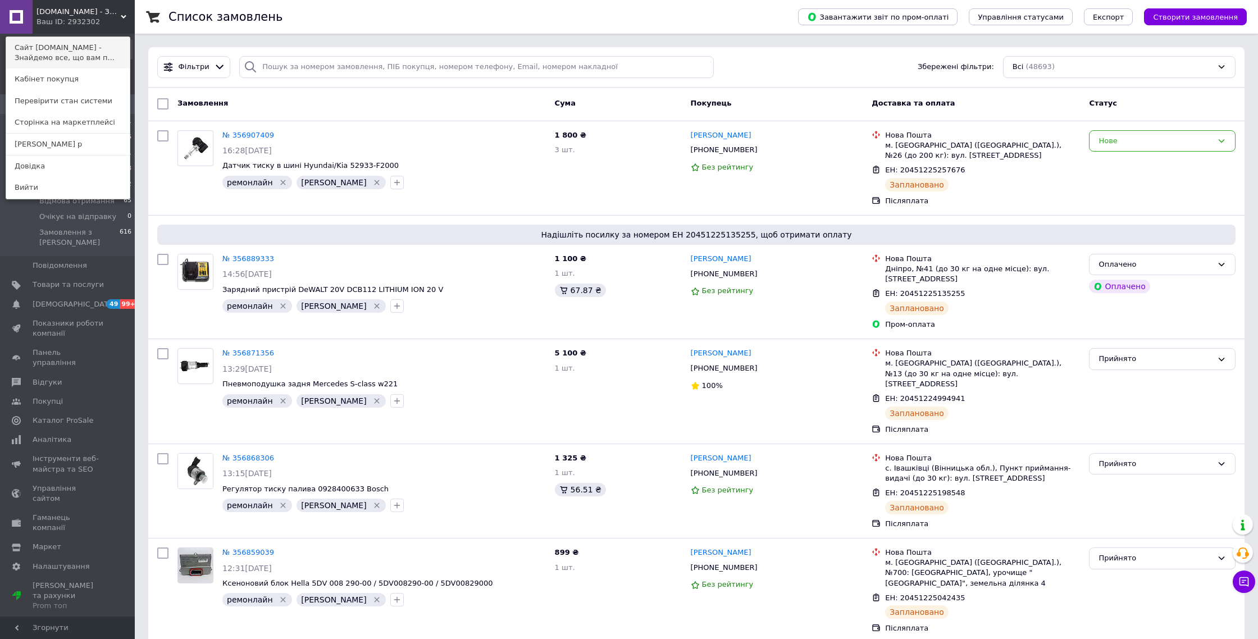
click at [81, 40] on link "Сайт [DOMAIN_NAME] - Знайдемо все, що вам п..." at bounding box center [68, 52] width 124 height 31
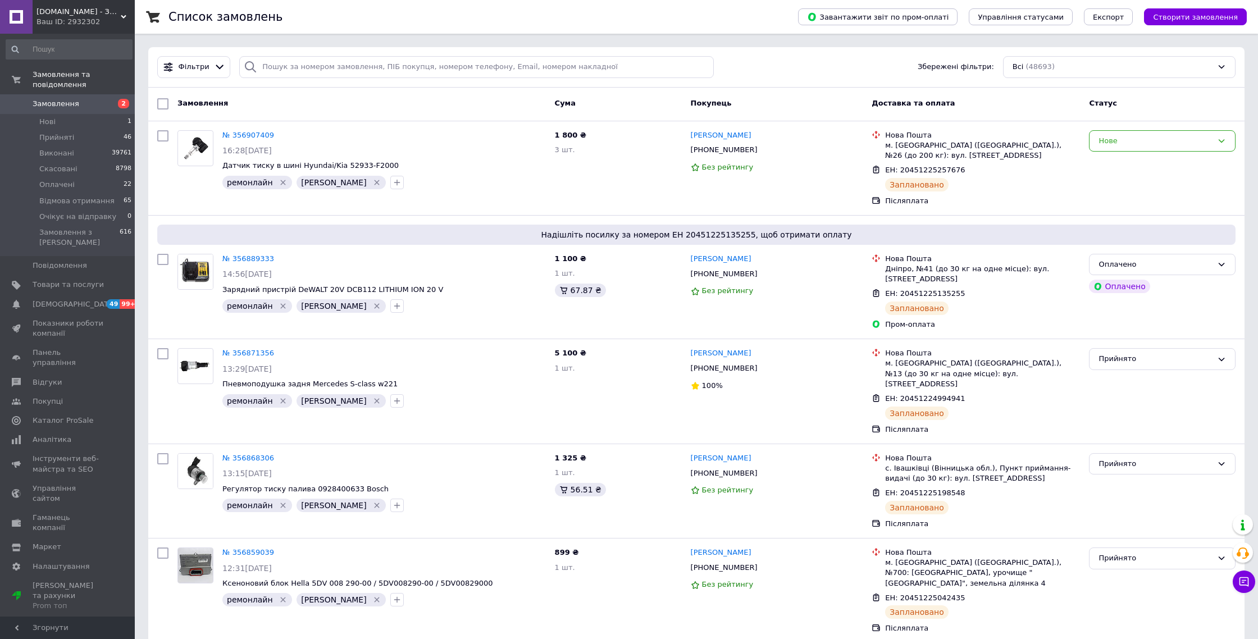
click at [1198, 14] on span "Створити замовлення" at bounding box center [1195, 17] width 85 height 8
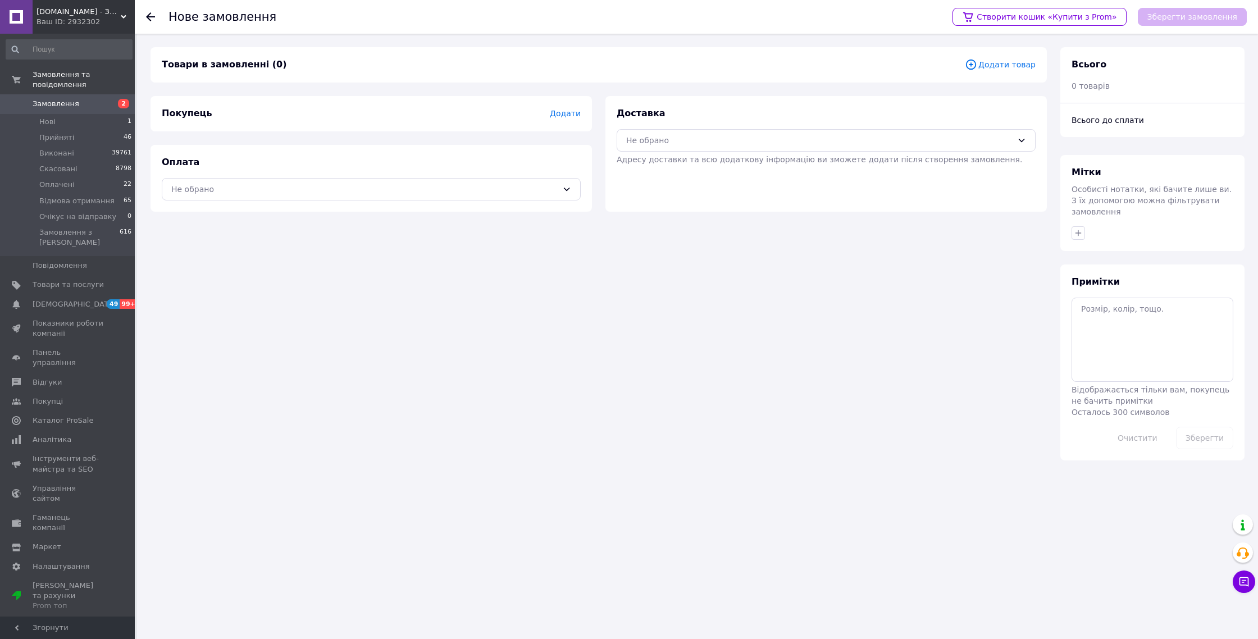
click at [98, 18] on div "Ваш ID: 2932302" at bounding box center [86, 22] width 98 height 10
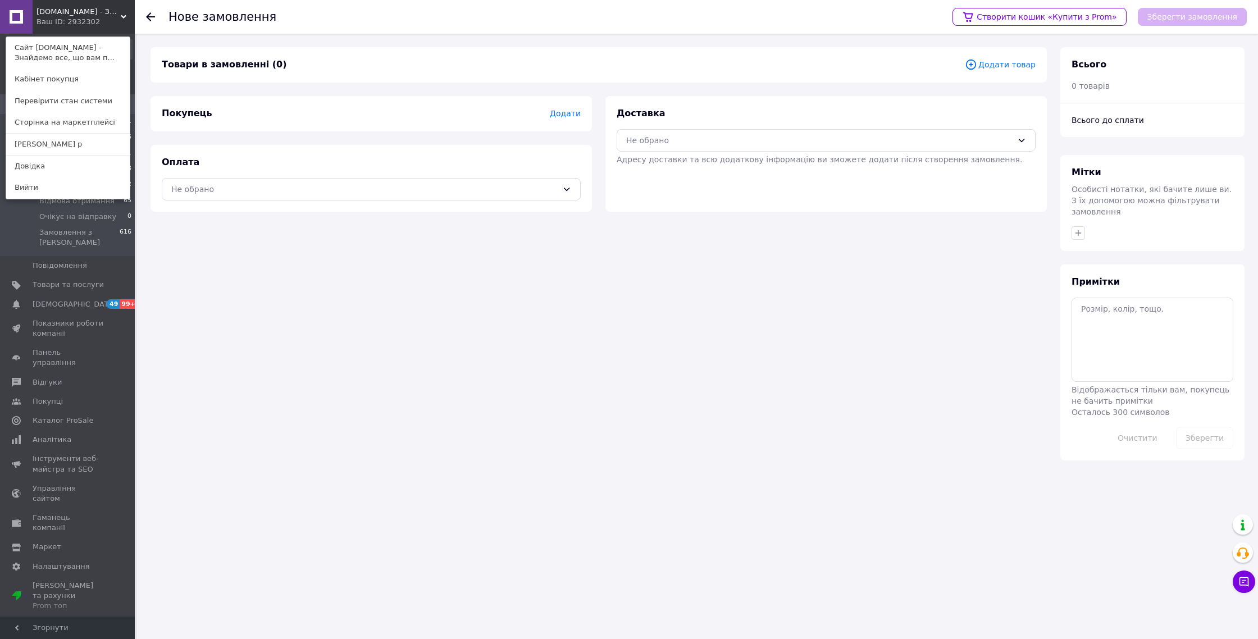
click at [98, 50] on link "Сайт [DOMAIN_NAME] - Знайдемо все, що вам п..." at bounding box center [68, 52] width 124 height 31
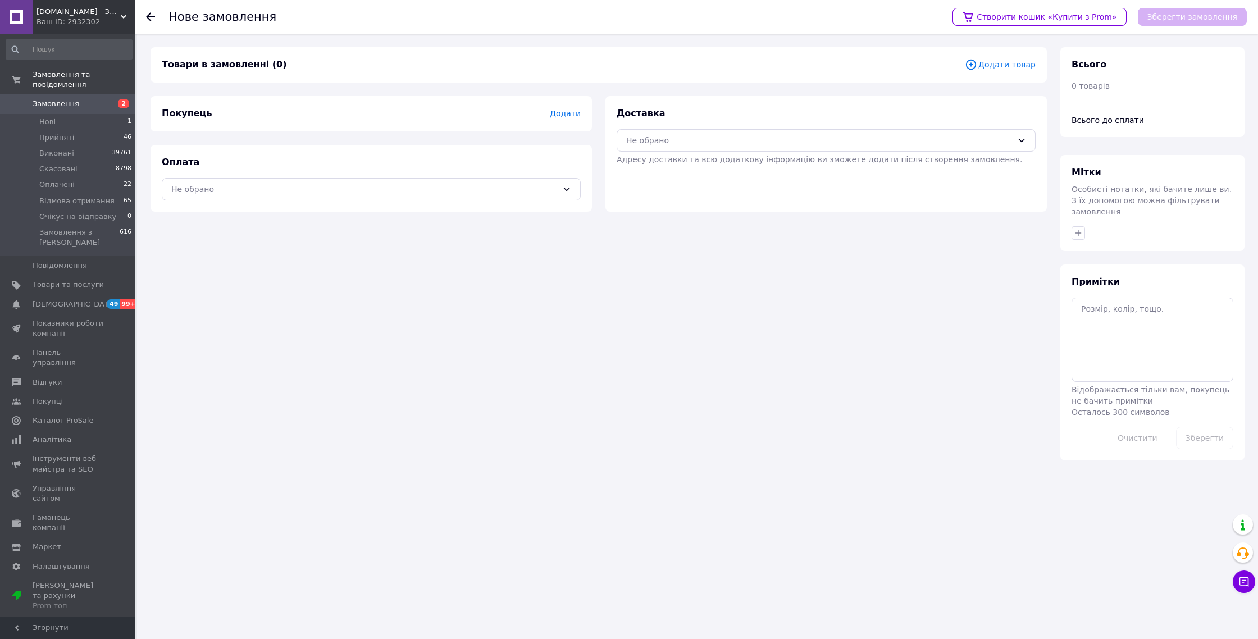
click at [108, 110] on link "Замовлення 2" at bounding box center [69, 103] width 138 height 19
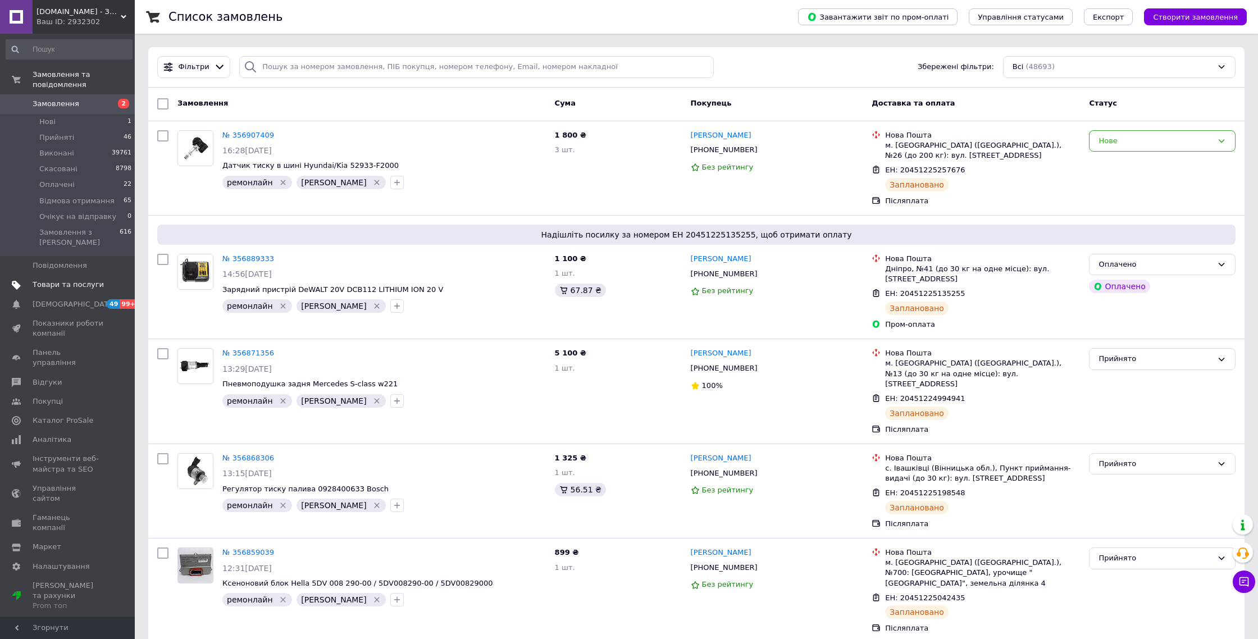
click at [78, 283] on span "Товари та послуги" at bounding box center [68, 285] width 71 height 10
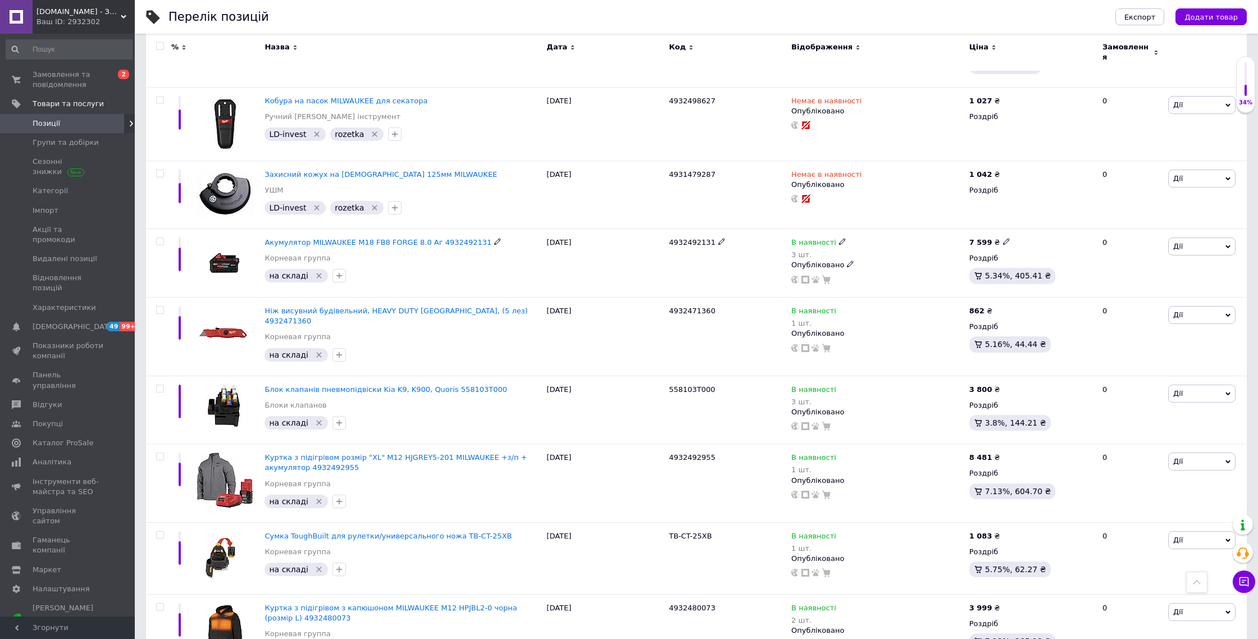
scroll to position [458, 0]
click at [310, 331] on link "Корневая группа" at bounding box center [298, 336] width 66 height 10
